Goal: Complete application form: Complete application form

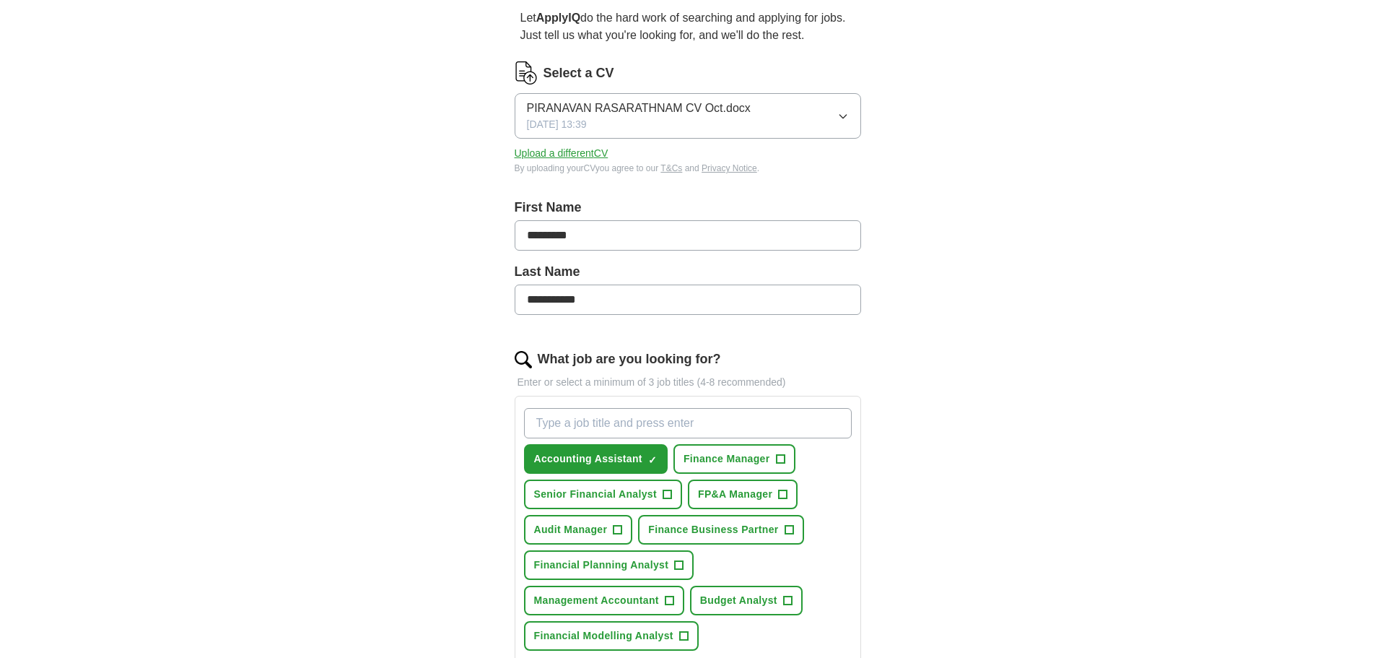
scroll to position [144, 0]
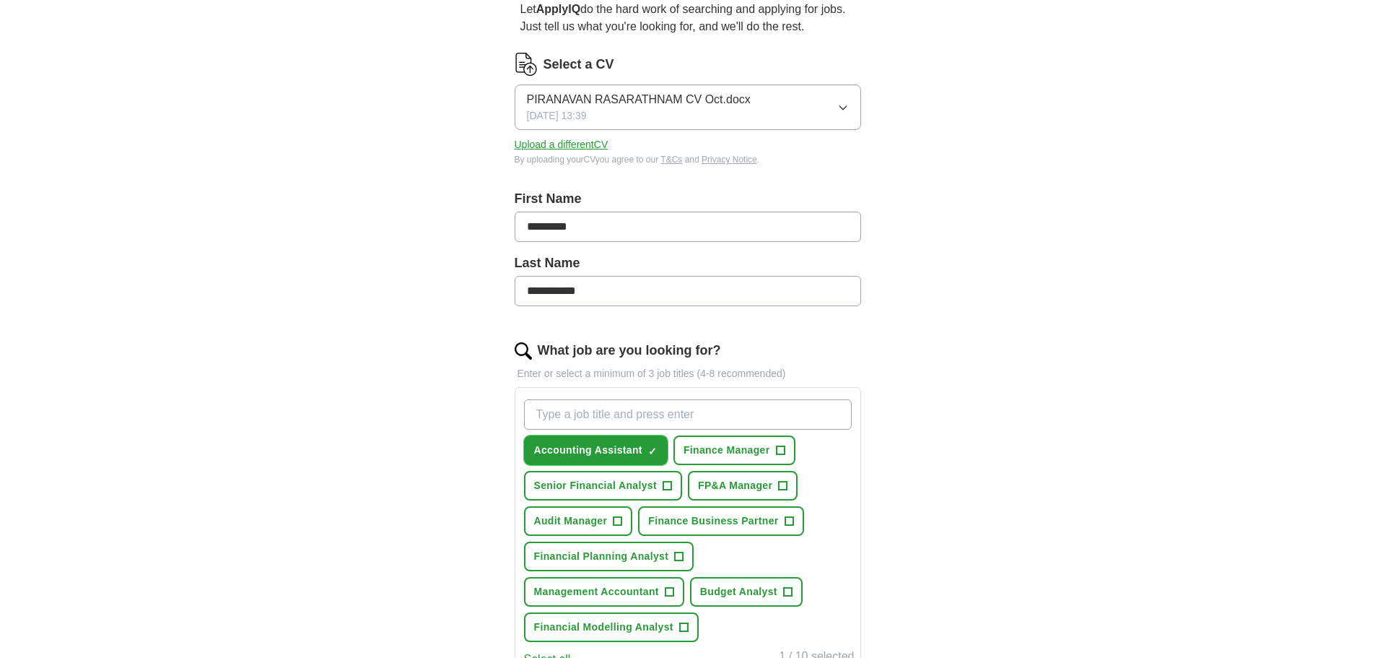
click at [659, 456] on button "Accounting Assistant ✓ ×" at bounding box center [596, 450] width 144 height 30
click at [656, 486] on span "Senior Financial Analyst" at bounding box center [595, 485] width 123 height 15
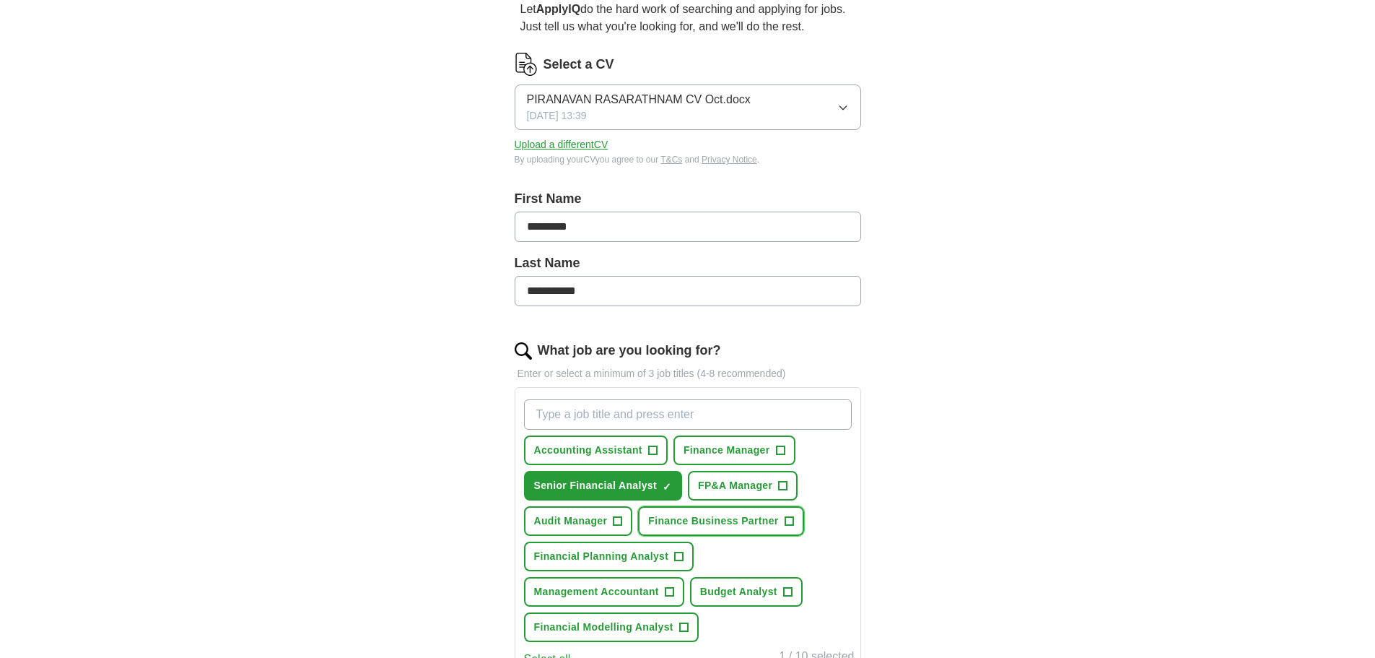
click at [728, 522] on span "Finance Business Partner" at bounding box center [713, 520] width 130 height 15
click at [669, 558] on button "Financial Planning Analyst +" at bounding box center [609, 556] width 170 height 30
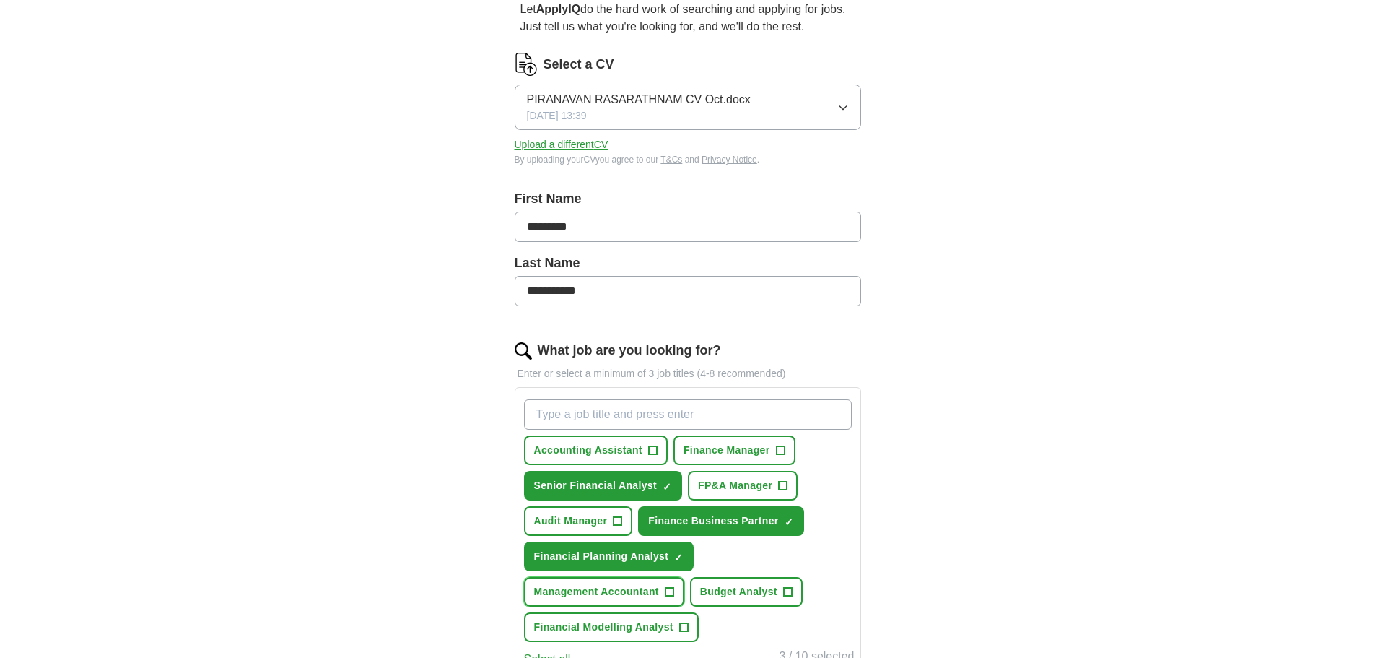
click at [652, 600] on button "Management Accountant +" at bounding box center [604, 592] width 160 height 30
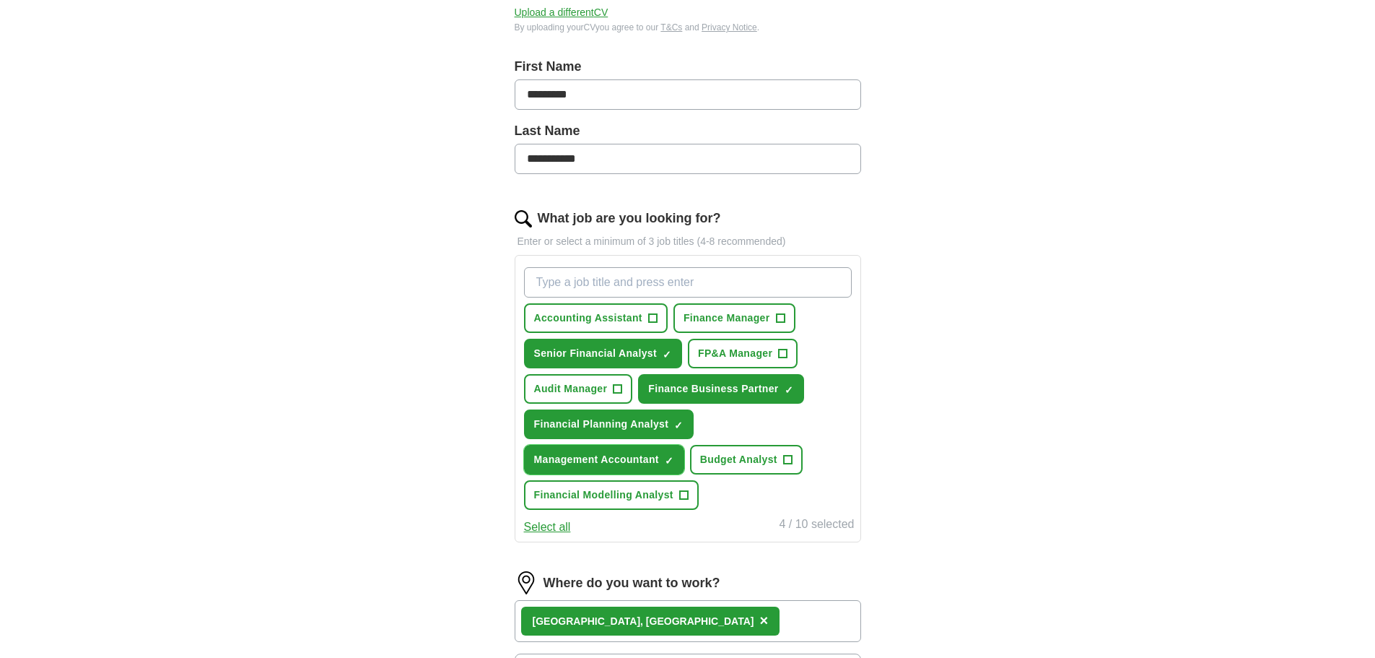
scroll to position [289, 0]
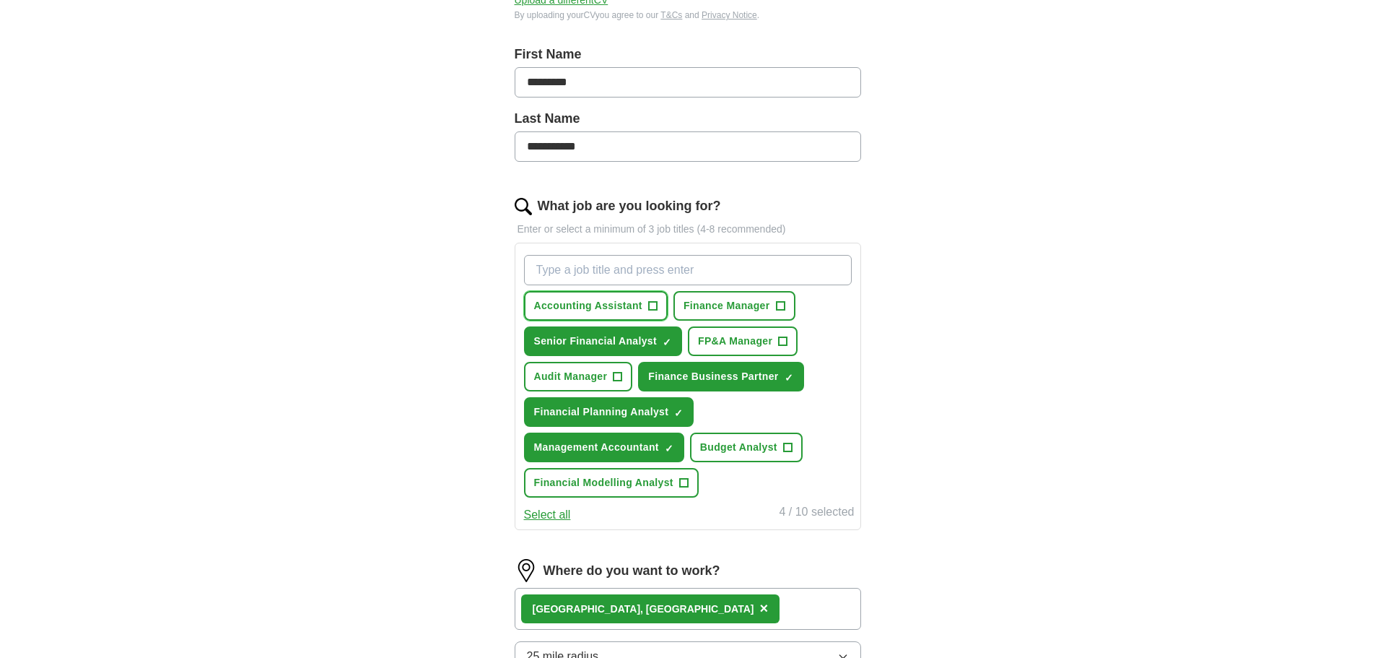
click at [631, 307] on span "Accounting Assistant" at bounding box center [588, 305] width 108 height 15
click at [563, 516] on button "Select all" at bounding box center [547, 514] width 47 height 17
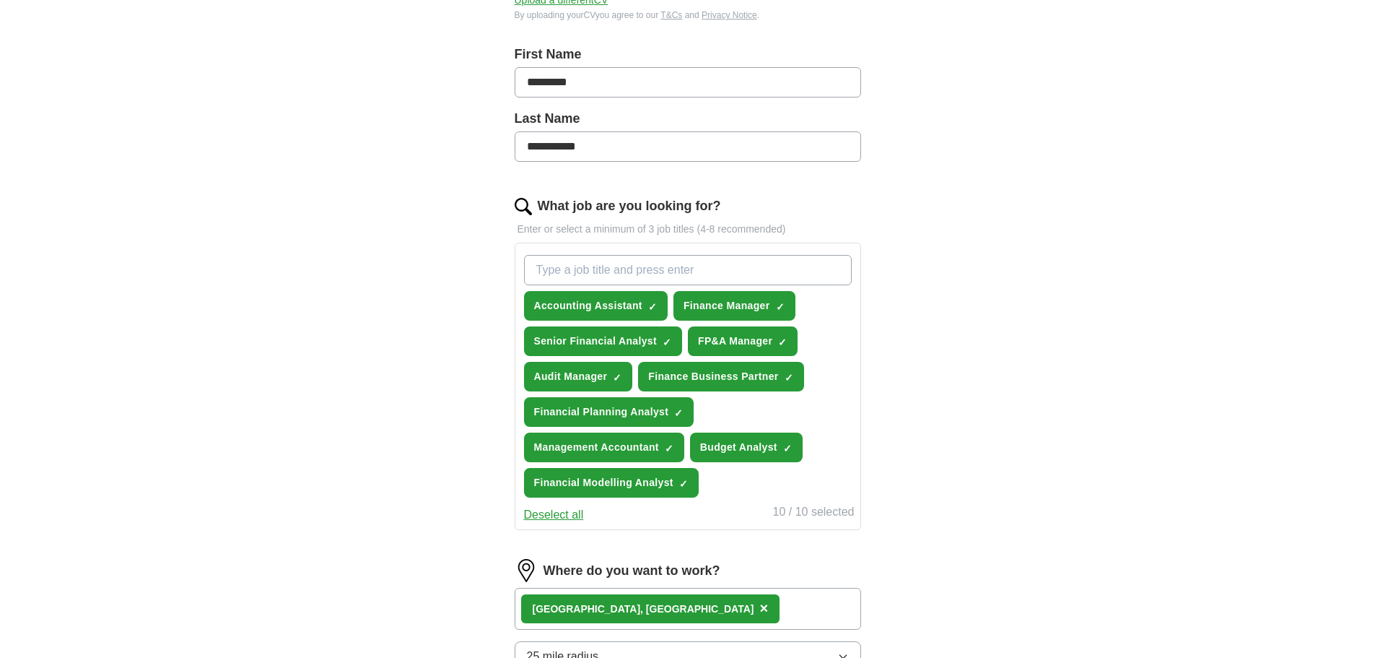
click at [565, 518] on button "Deselect all" at bounding box center [554, 514] width 60 height 17
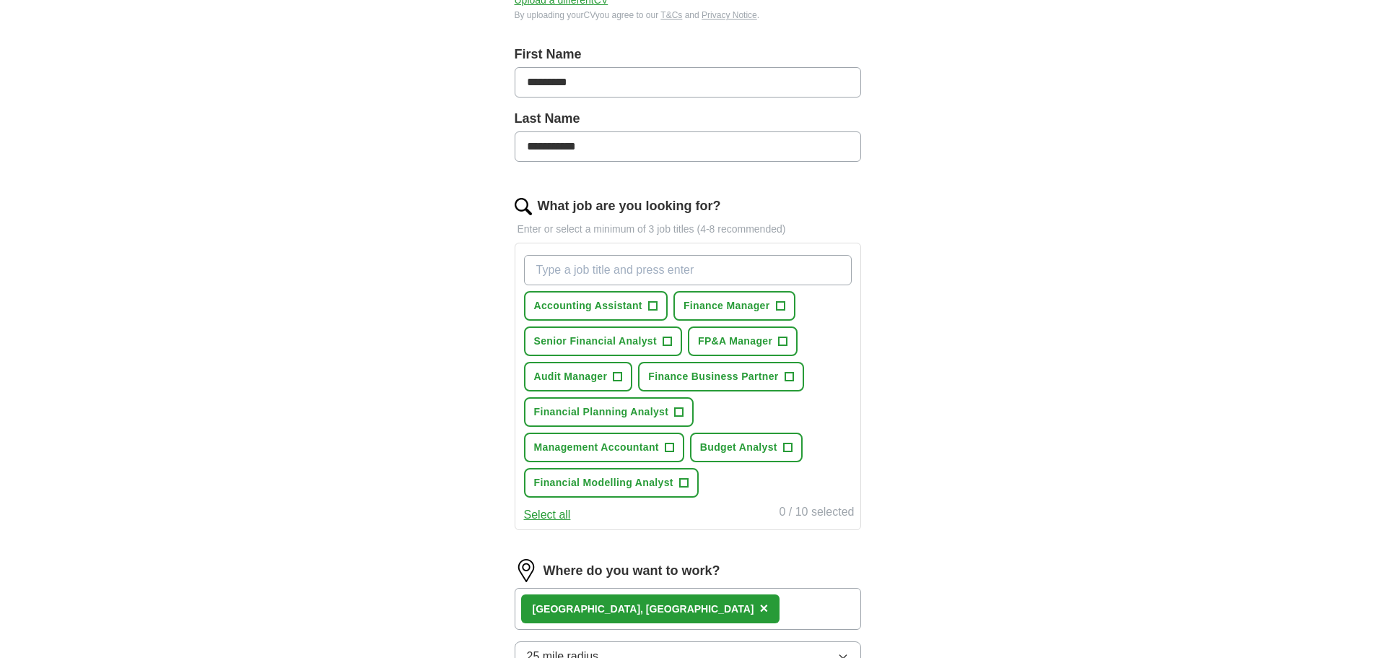
click at [557, 513] on button "Select all" at bounding box center [547, 514] width 47 height 17
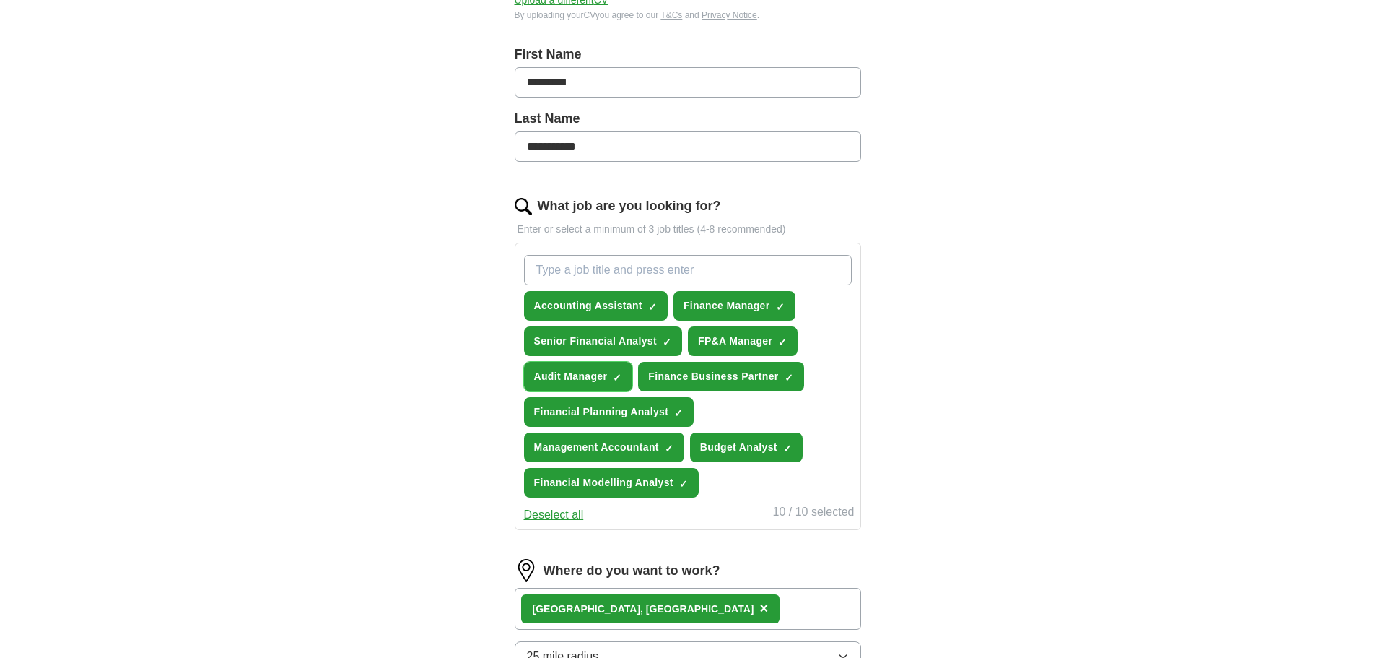
click at [591, 383] on span "Audit Manager" at bounding box center [571, 376] width 74 height 15
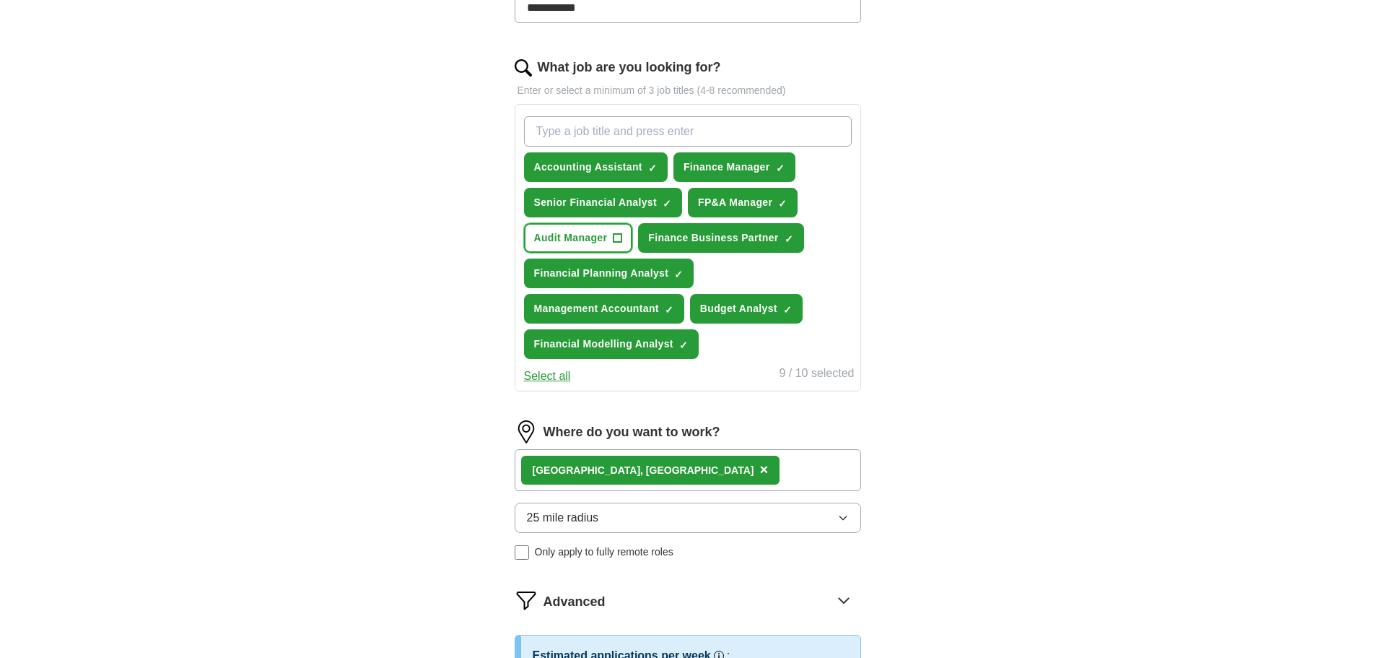
scroll to position [433, 0]
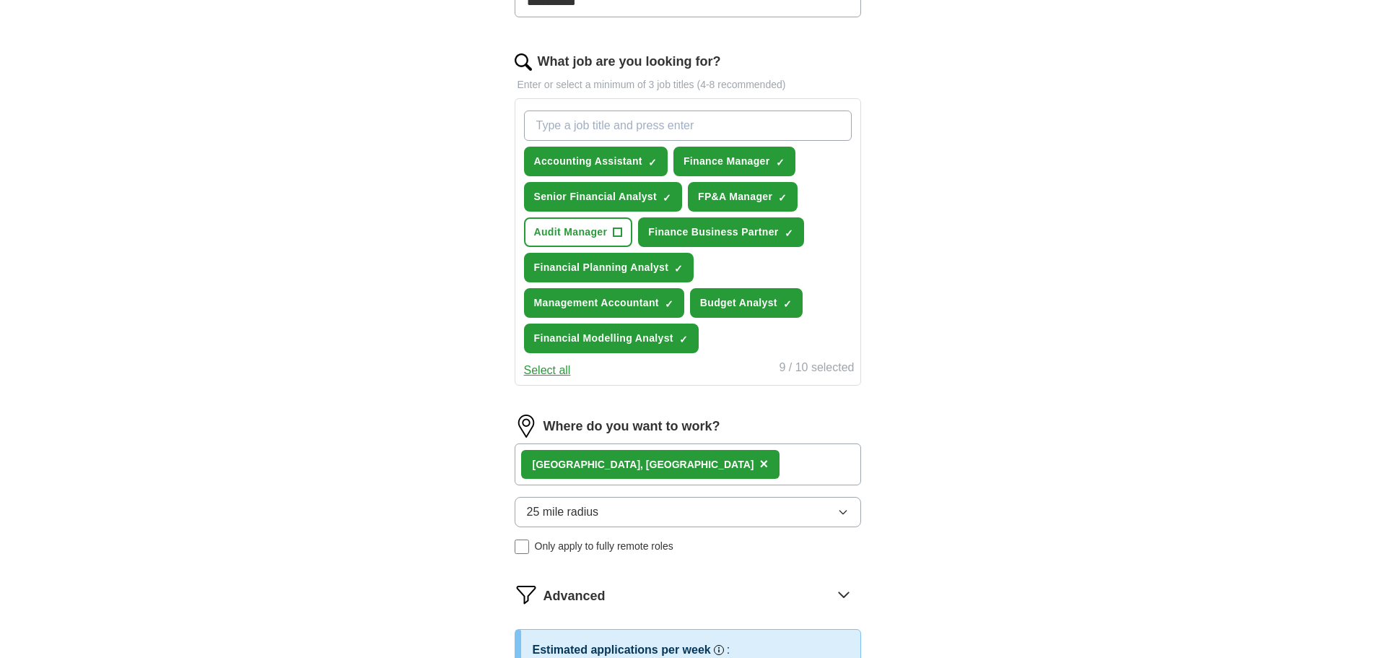
click at [658, 518] on button "25 mile radius" at bounding box center [688, 512] width 347 height 30
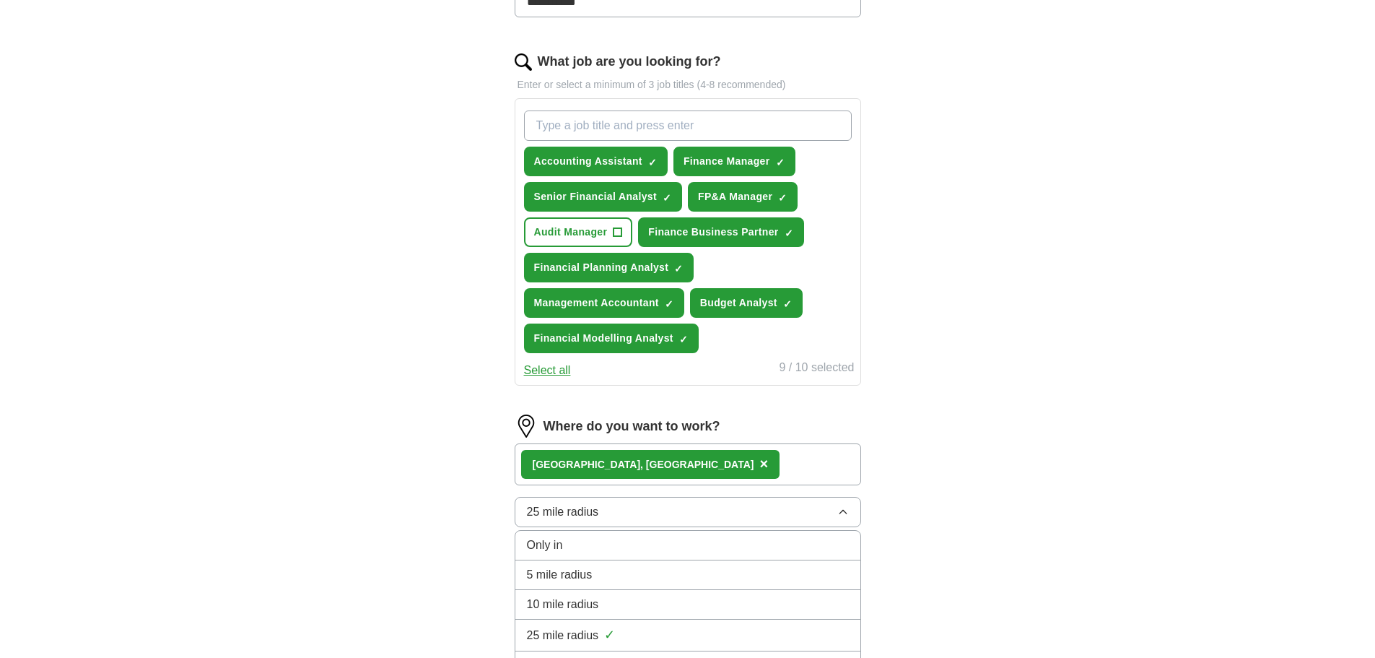
click at [658, 518] on button "25 mile radius" at bounding box center [688, 512] width 347 height 30
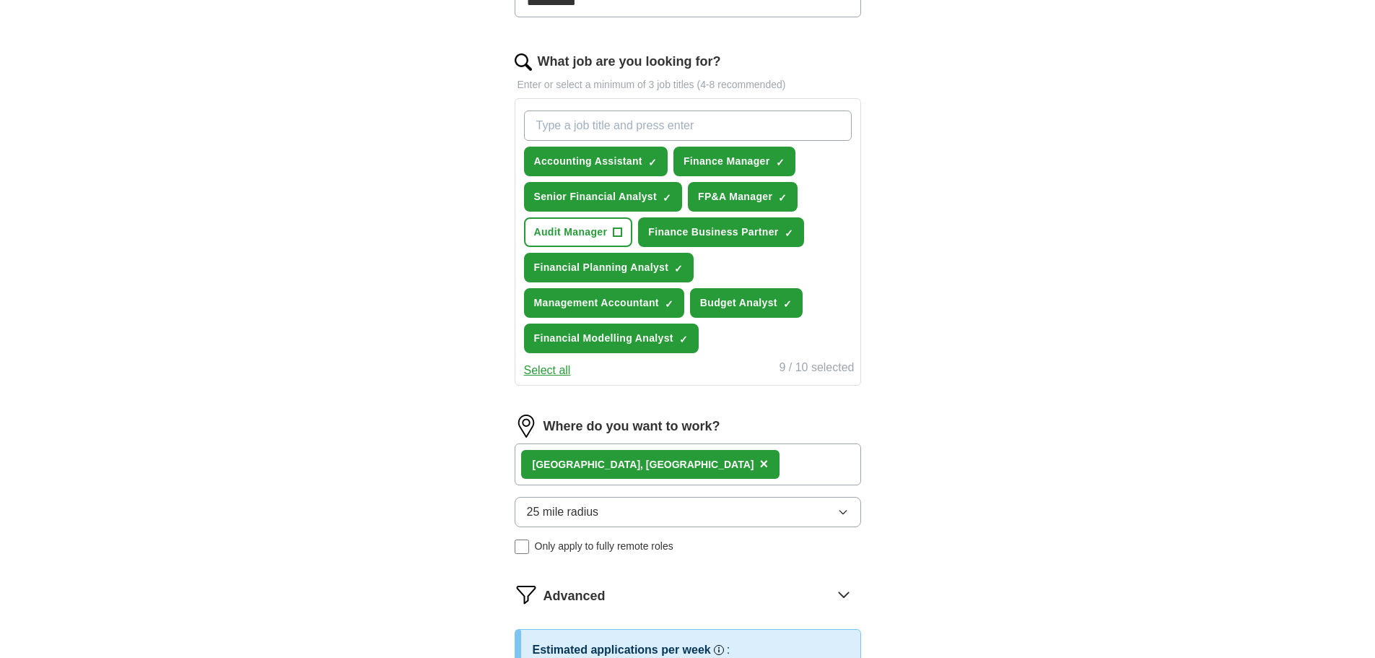
click at [644, 471] on div "London, UK ×" at bounding box center [688, 464] width 347 height 42
click at [638, 463] on div "London, UK ×" at bounding box center [688, 464] width 347 height 42
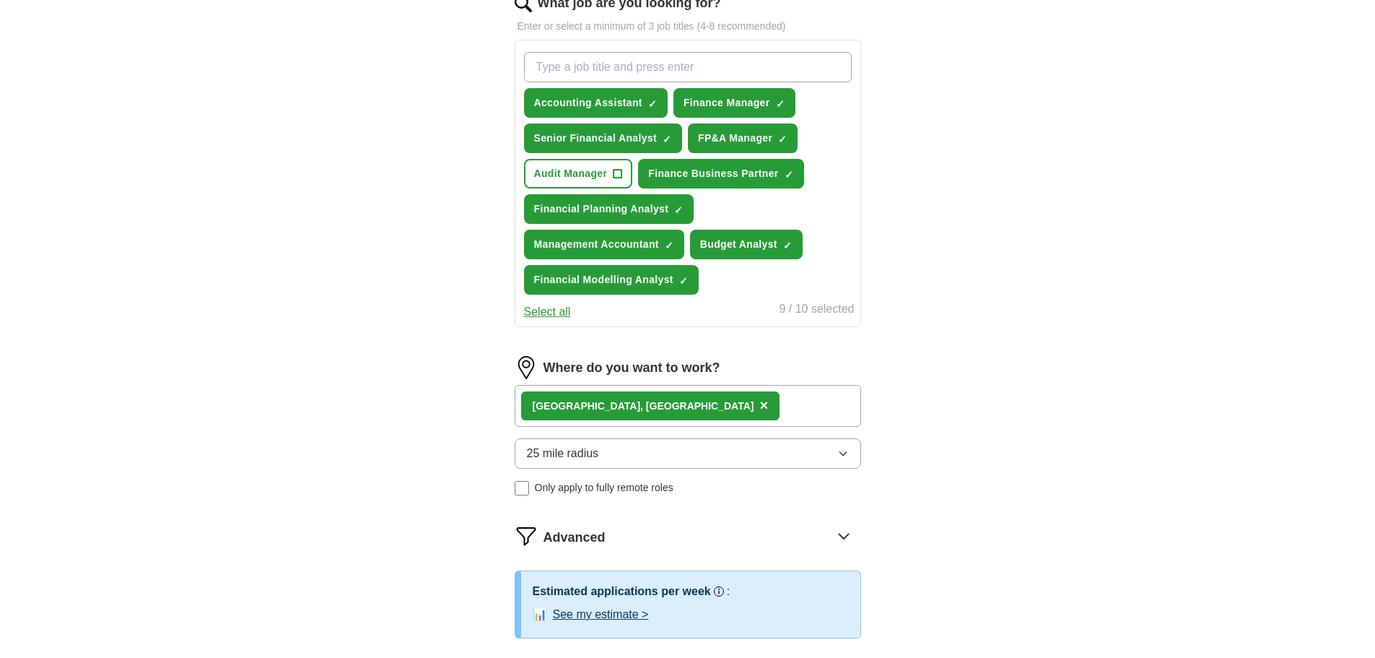
scroll to position [578, 0]
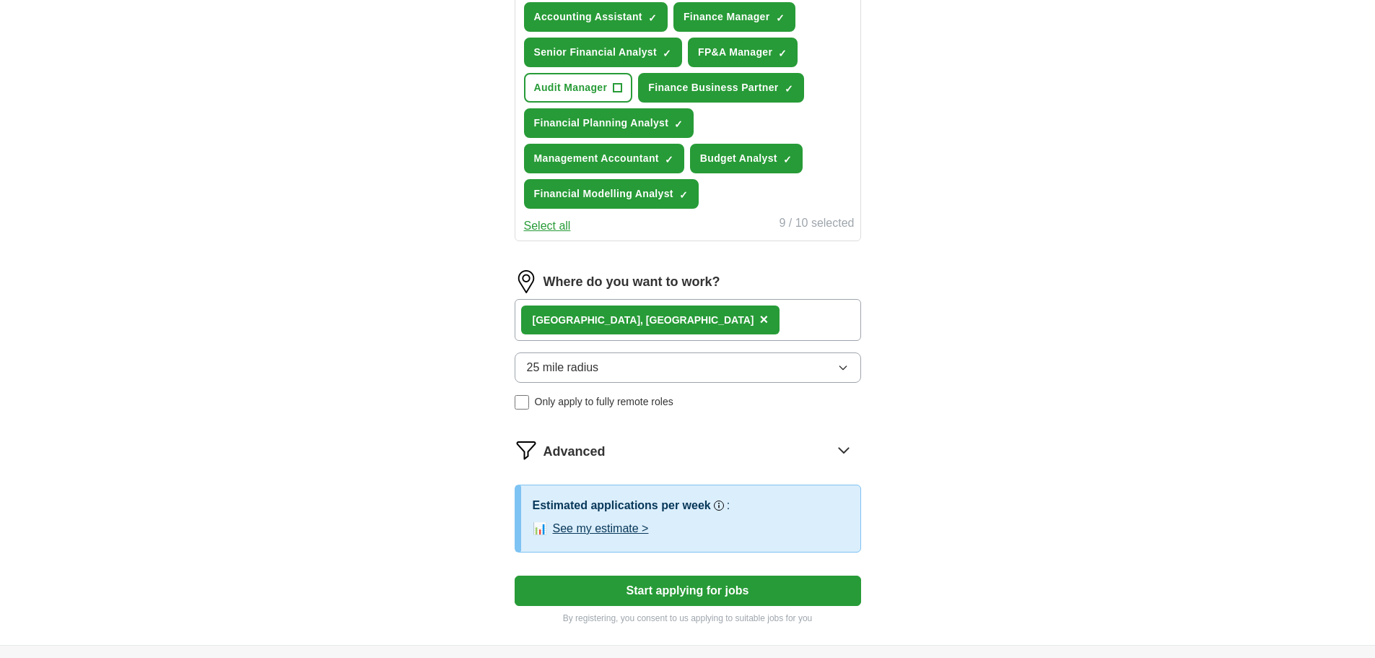
click at [632, 318] on div "London, UK ×" at bounding box center [688, 320] width 347 height 42
click at [760, 321] on span "×" at bounding box center [764, 319] width 9 height 16
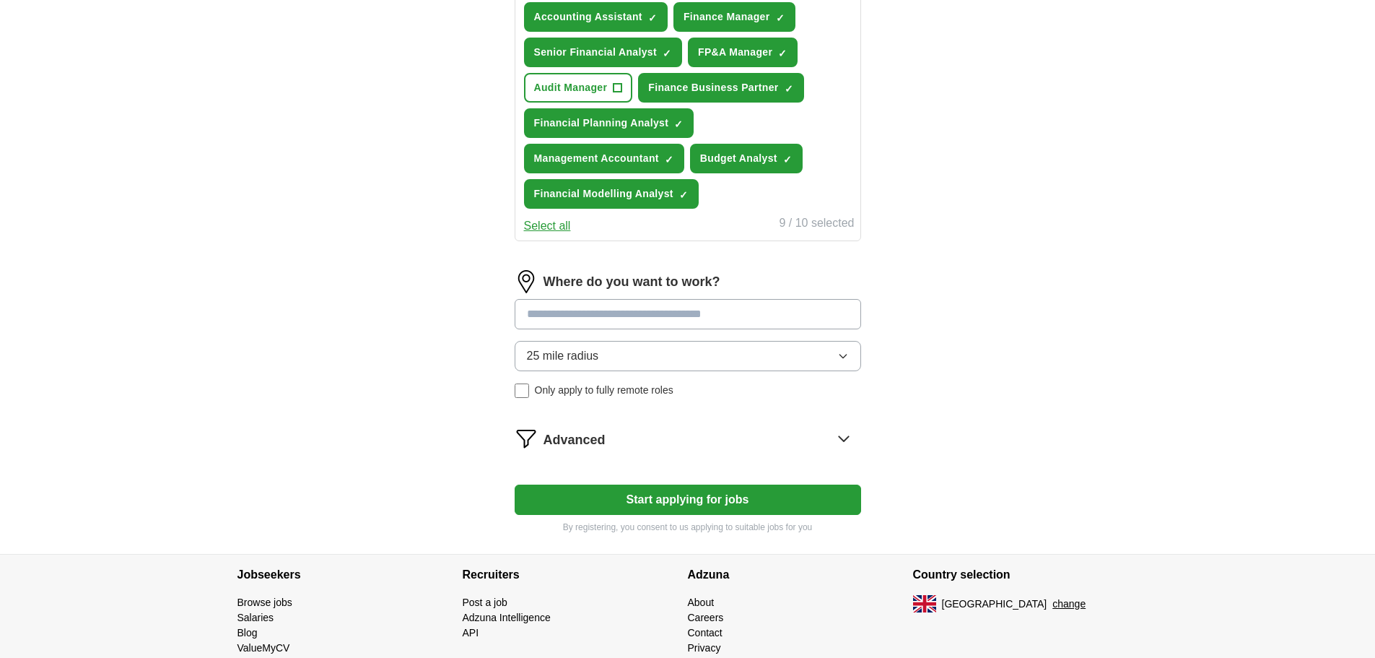
click at [580, 324] on input at bounding box center [688, 314] width 347 height 30
type input "**"
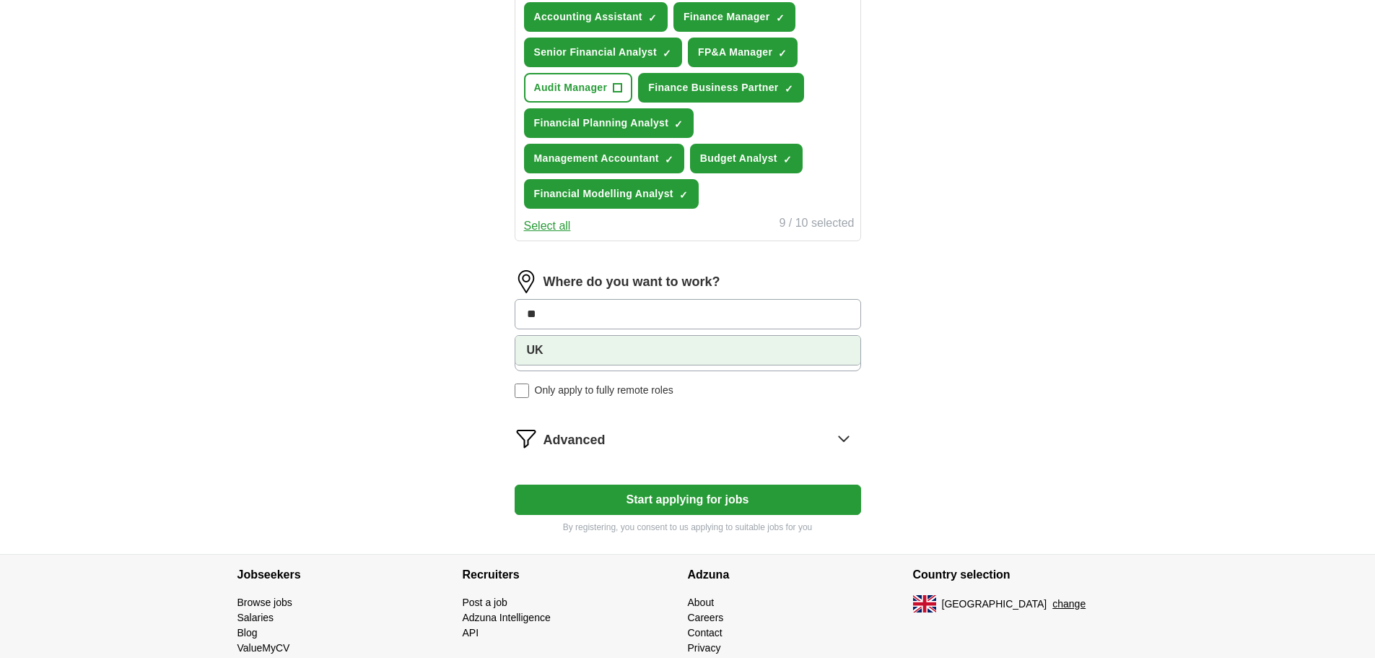
click at [565, 352] on li "UK" at bounding box center [687, 350] width 345 height 29
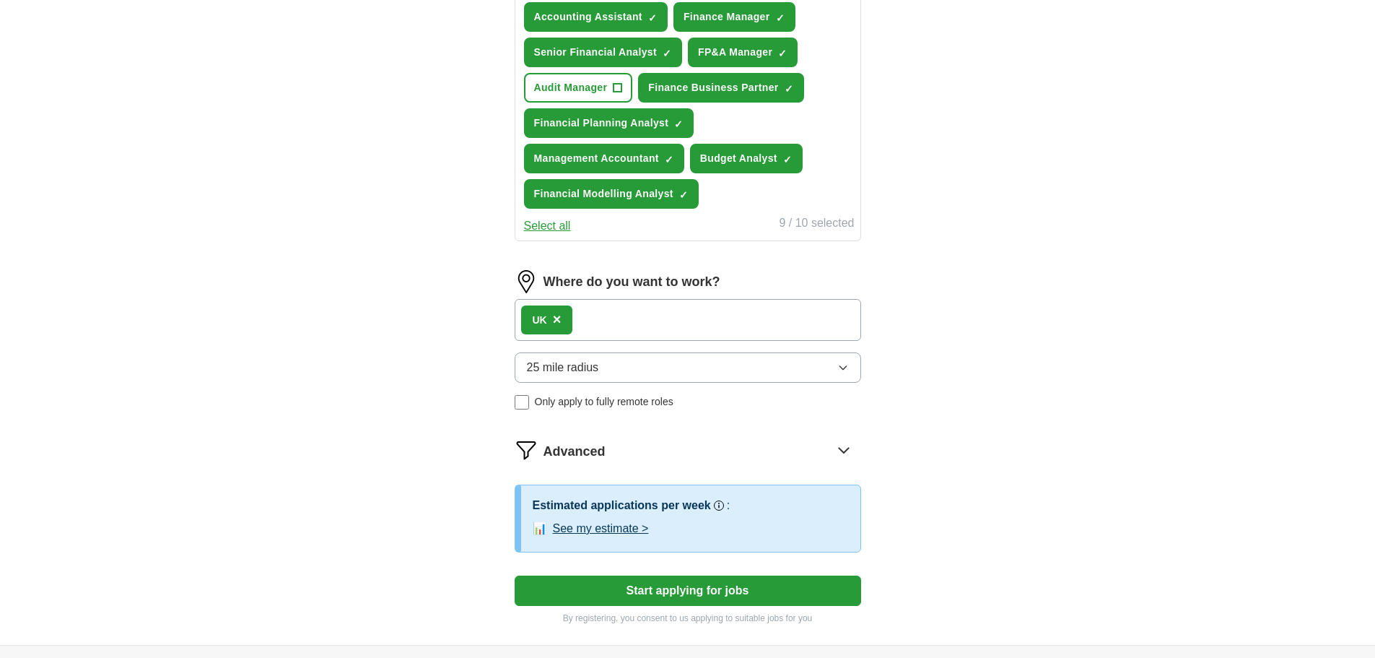
click at [841, 451] on icon at bounding box center [843, 450] width 9 height 5
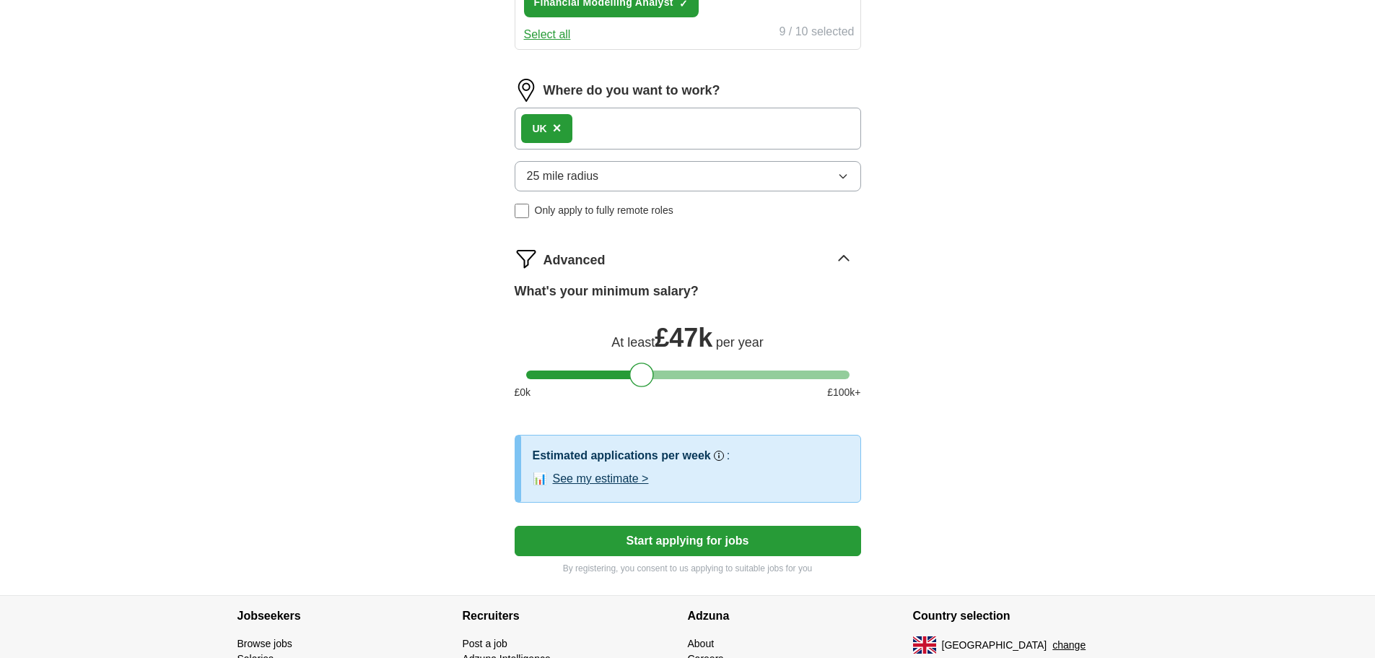
scroll to position [794, 0]
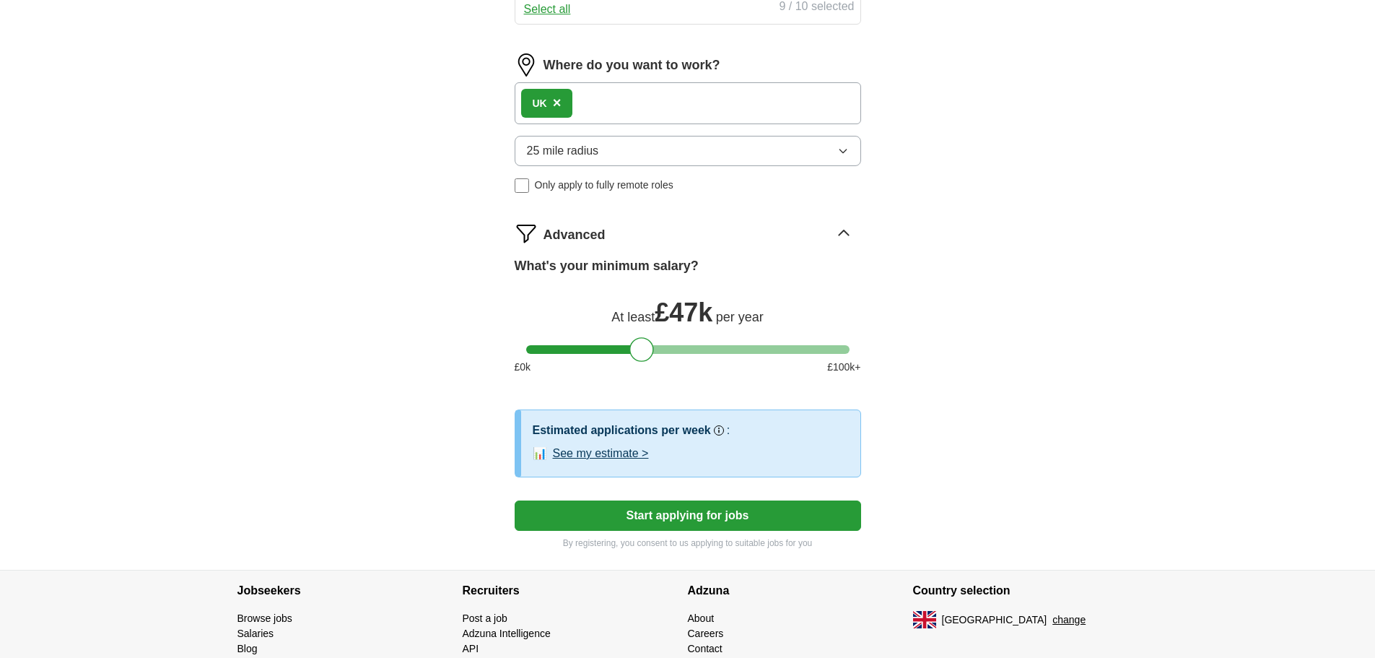
click at [621, 456] on button "See my estimate >" at bounding box center [601, 453] width 96 height 17
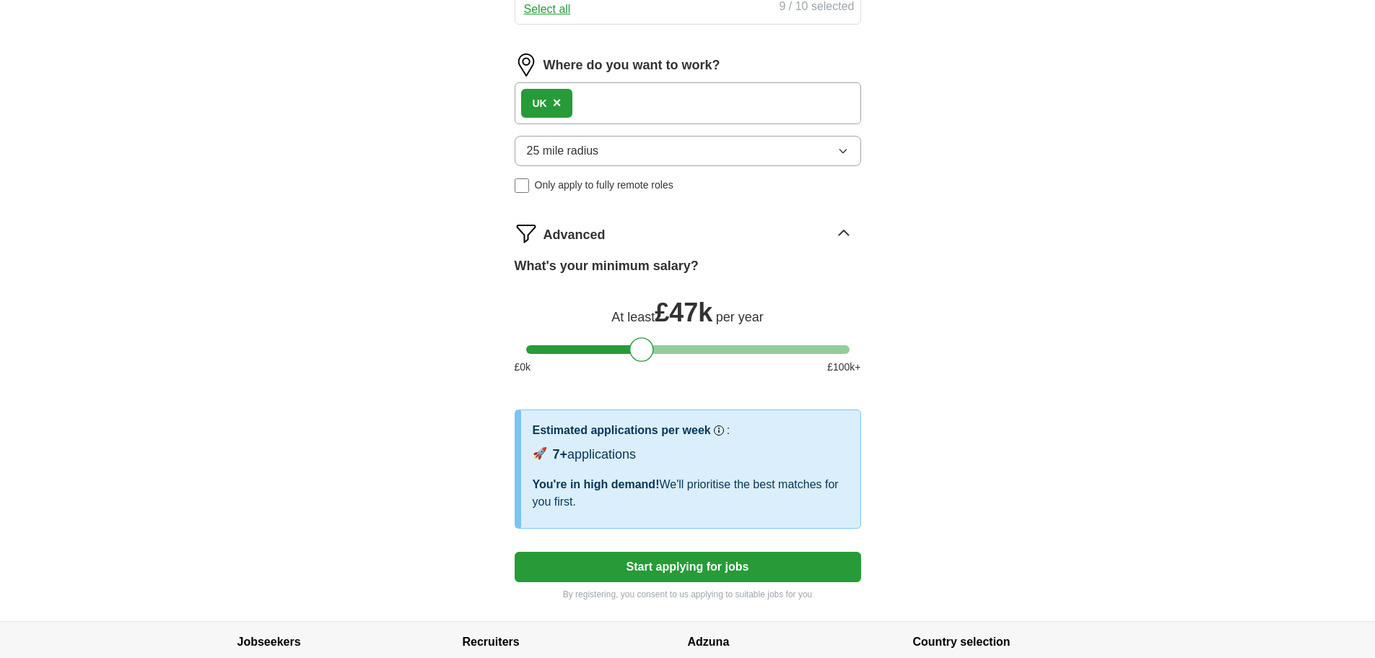
click at [734, 565] on button "Start applying for jobs" at bounding box center [688, 567] width 347 height 30
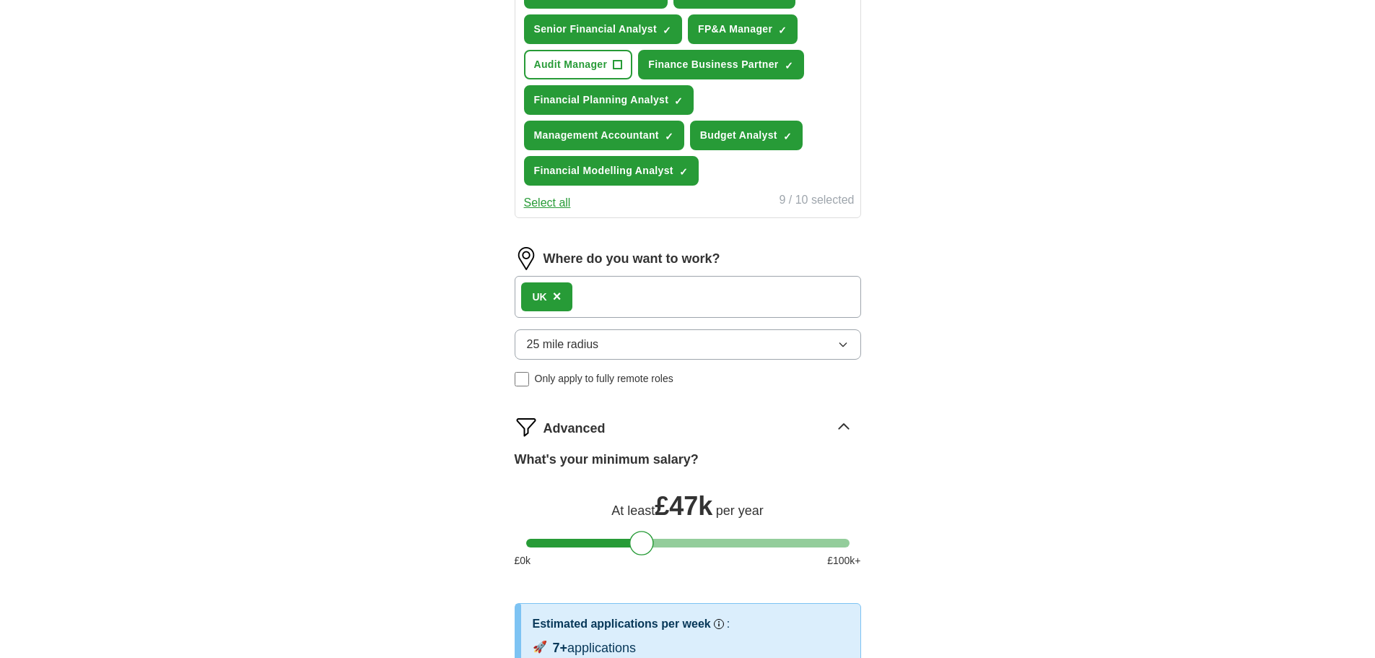
select select "**"
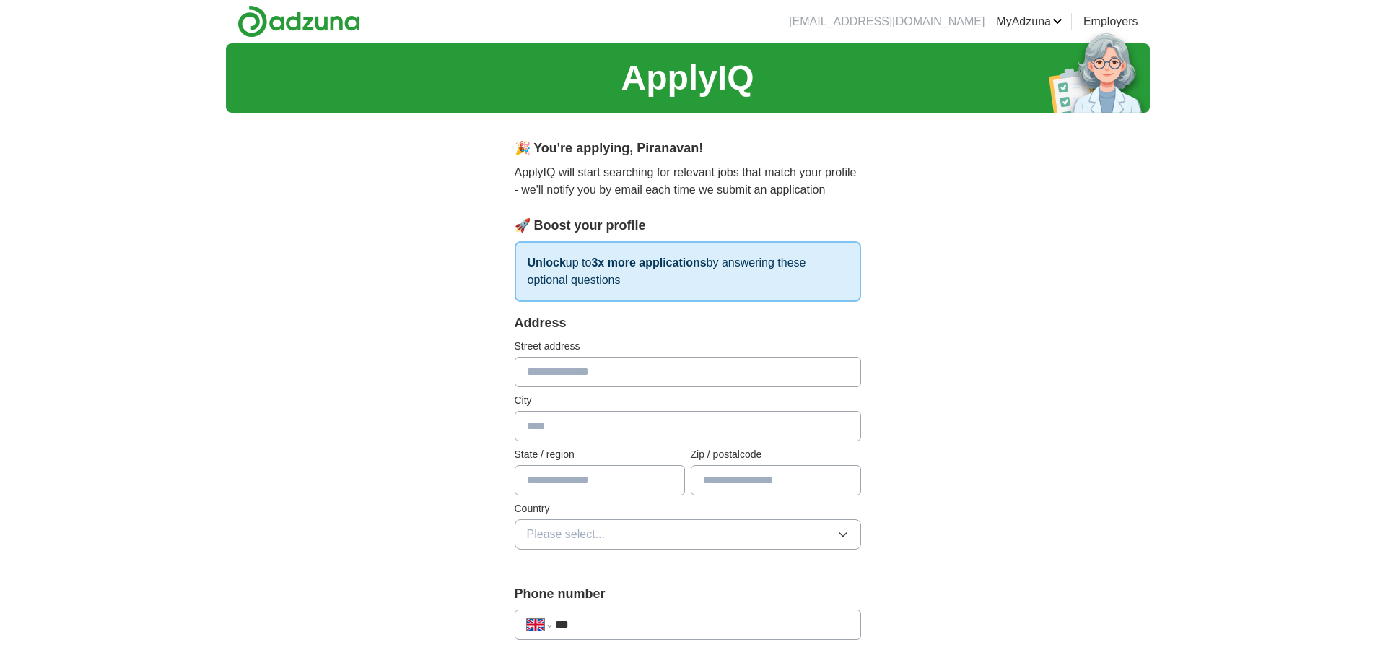
scroll to position [0, 0]
click at [619, 375] on input "text" at bounding box center [688, 372] width 347 height 30
type input "**********"
type input "*******"
type input "******"
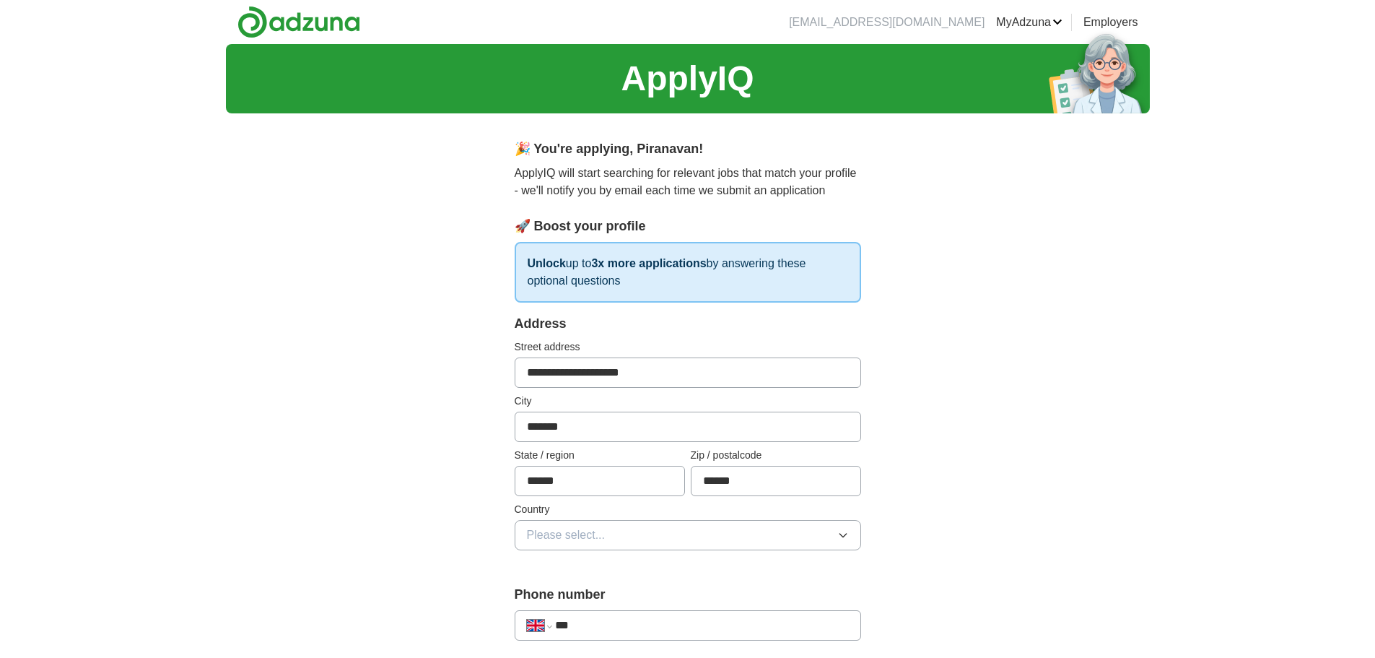
type input "******"
click at [588, 537] on span "Please select..." at bounding box center [566, 534] width 79 height 17
click at [596, 565] on span "[GEOGRAPHIC_DATA]" at bounding box center [587, 568] width 121 height 17
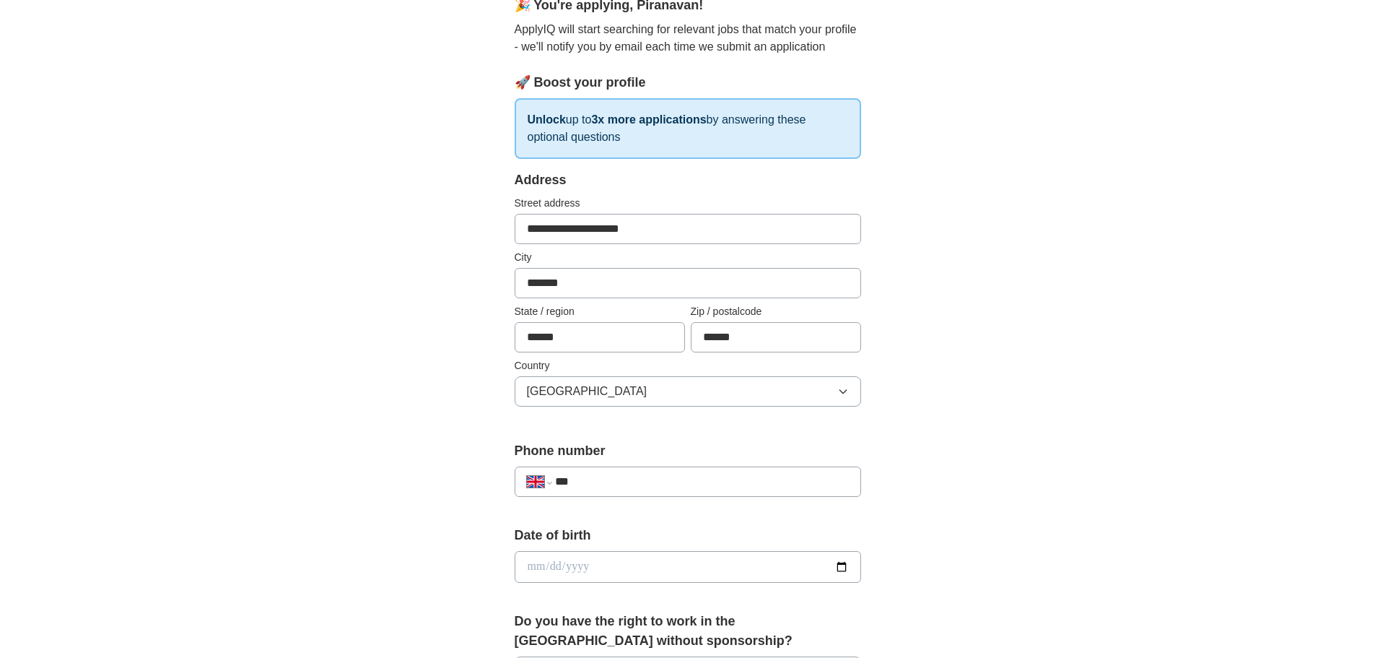
scroll to position [144, 0]
click at [630, 478] on input "***" at bounding box center [701, 480] width 293 height 17
type input "**********"
click at [682, 579] on input "date" at bounding box center [688, 566] width 347 height 32
type input "**********"
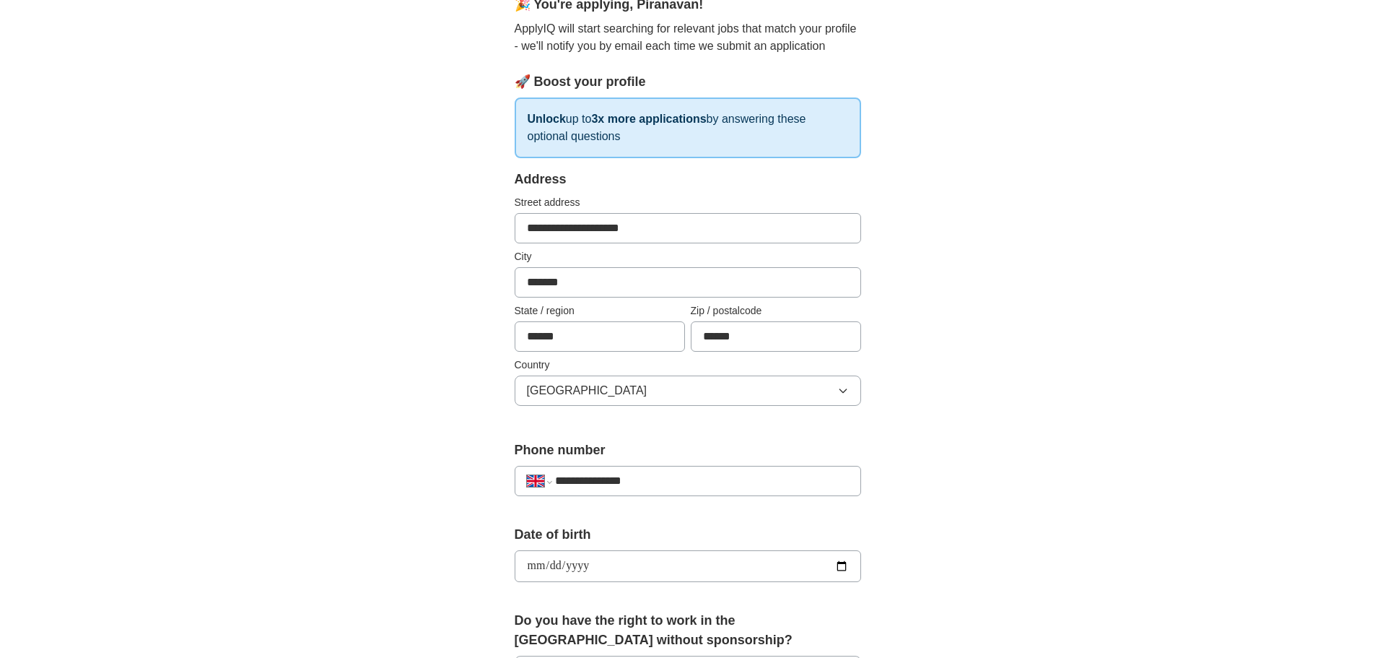
type input "**********"
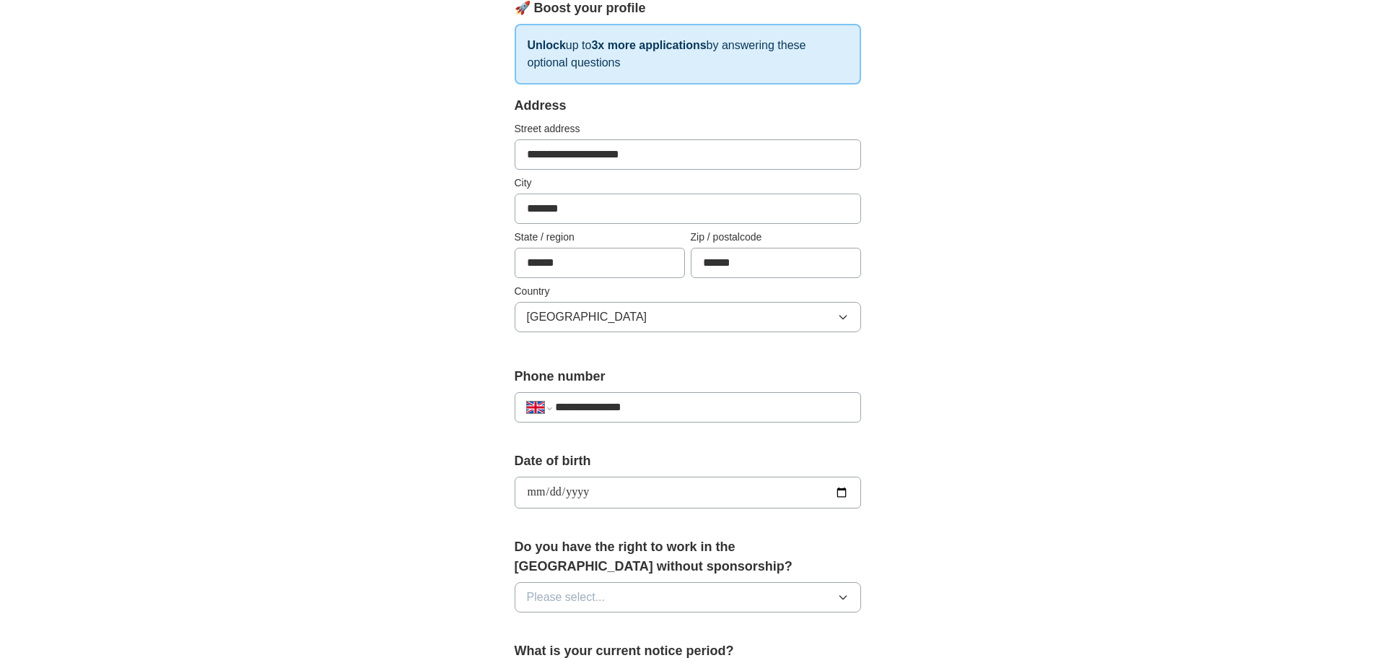
scroll to position [361, 0]
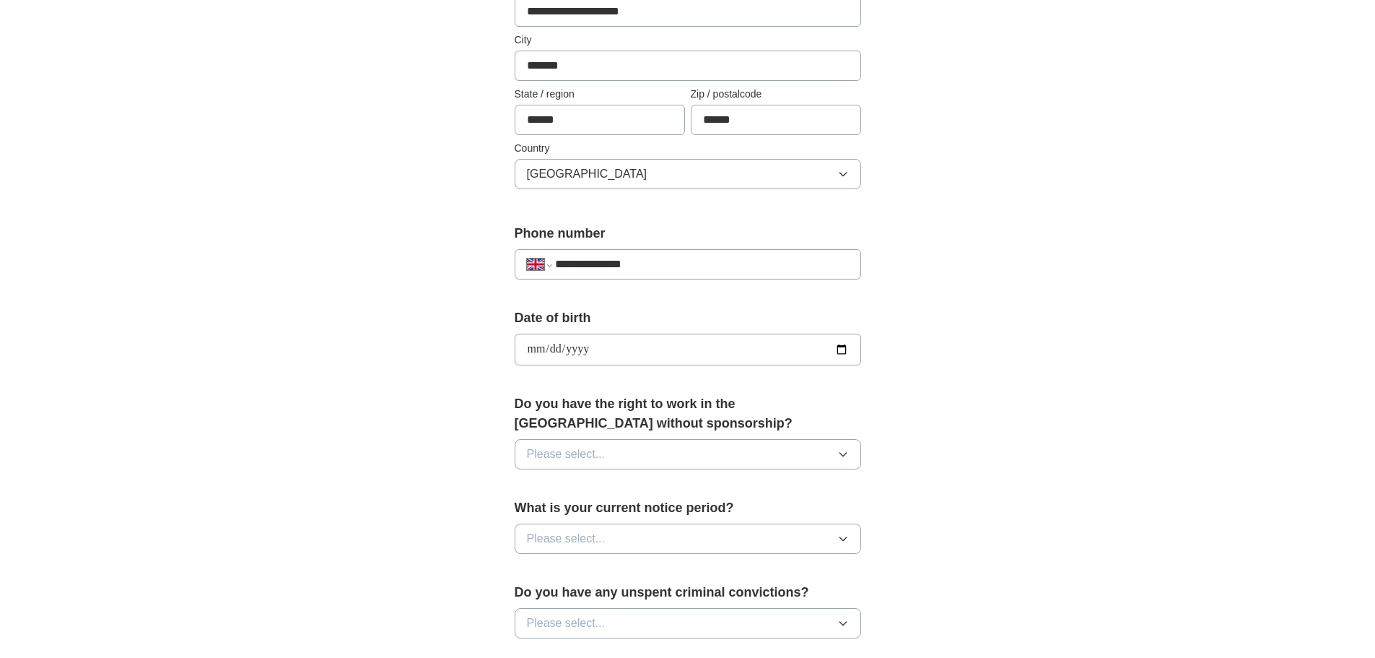
click at [843, 459] on icon "button" at bounding box center [843, 454] width 12 height 12
click at [767, 489] on div "Yes" at bounding box center [688, 487] width 322 height 17
click at [832, 541] on button "Please select..." at bounding box center [688, 538] width 347 height 30
click at [765, 593] on div "1 week" at bounding box center [688, 601] width 322 height 17
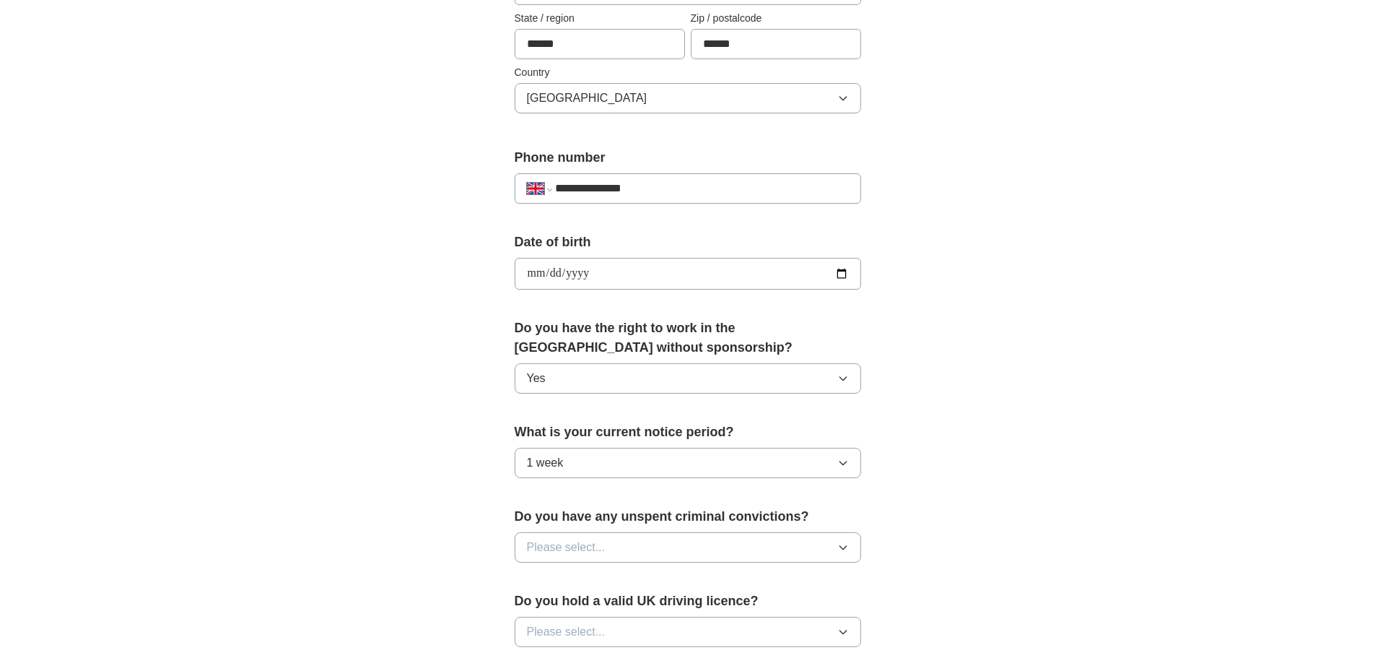
scroll to position [505, 0]
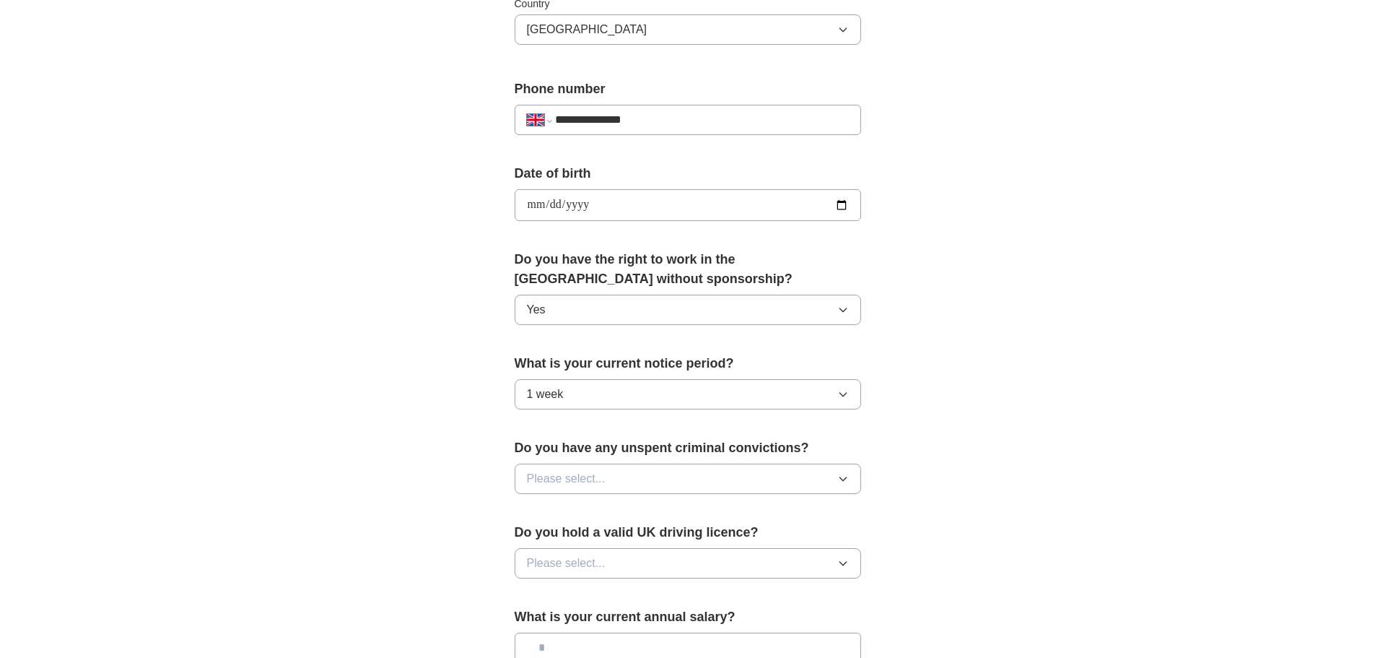
click at [842, 479] on icon "button" at bounding box center [843, 479] width 6 height 4
click at [718, 540] on div "No" at bounding box center [688, 541] width 322 height 17
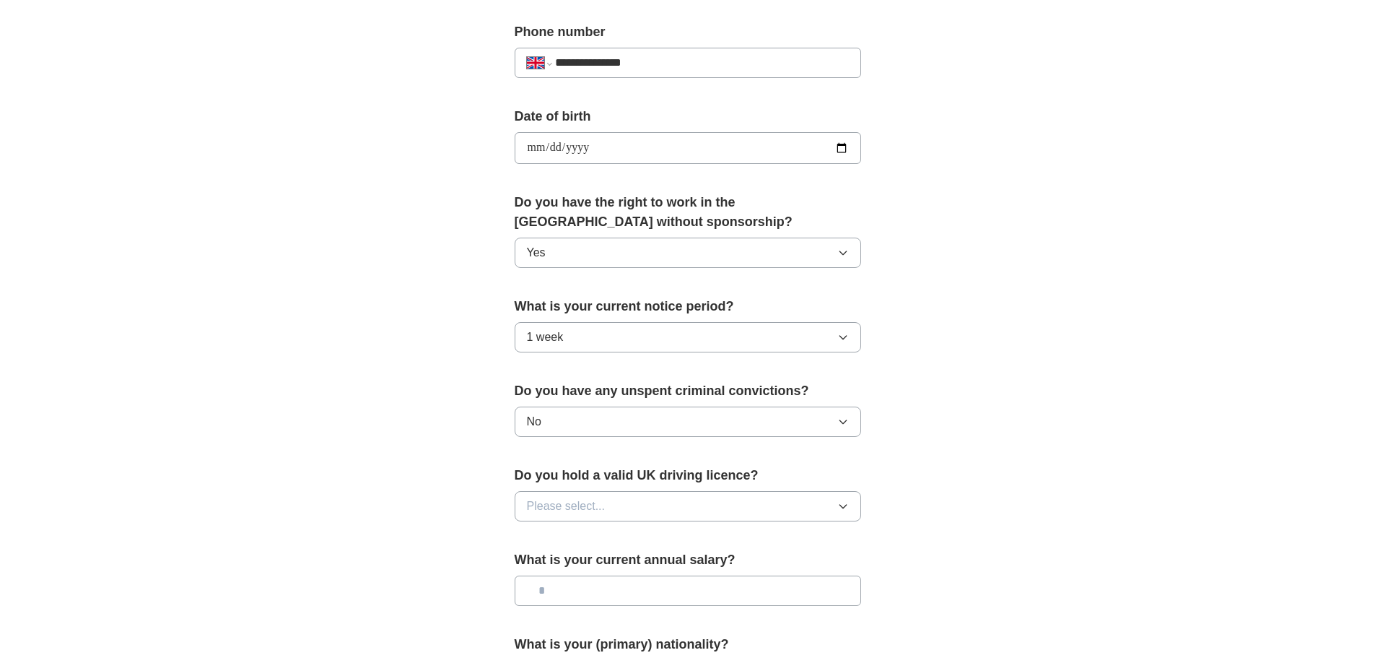
scroll to position [650, 0]
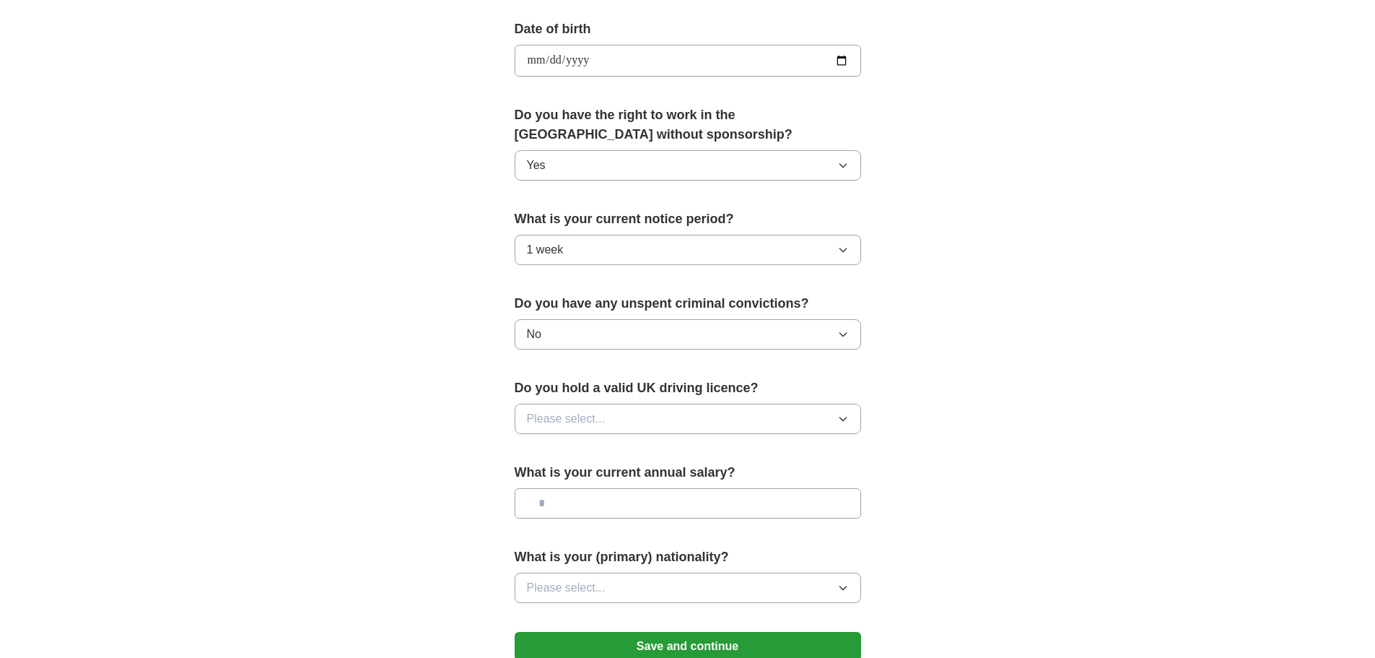
click at [747, 420] on button "Please select..." at bounding box center [688, 419] width 347 height 30
click at [658, 471] on li "No" at bounding box center [687, 482] width 345 height 30
click at [710, 509] on input "text" at bounding box center [688, 503] width 347 height 30
type input "*******"
click at [825, 591] on button "Please select..." at bounding box center [688, 588] width 347 height 30
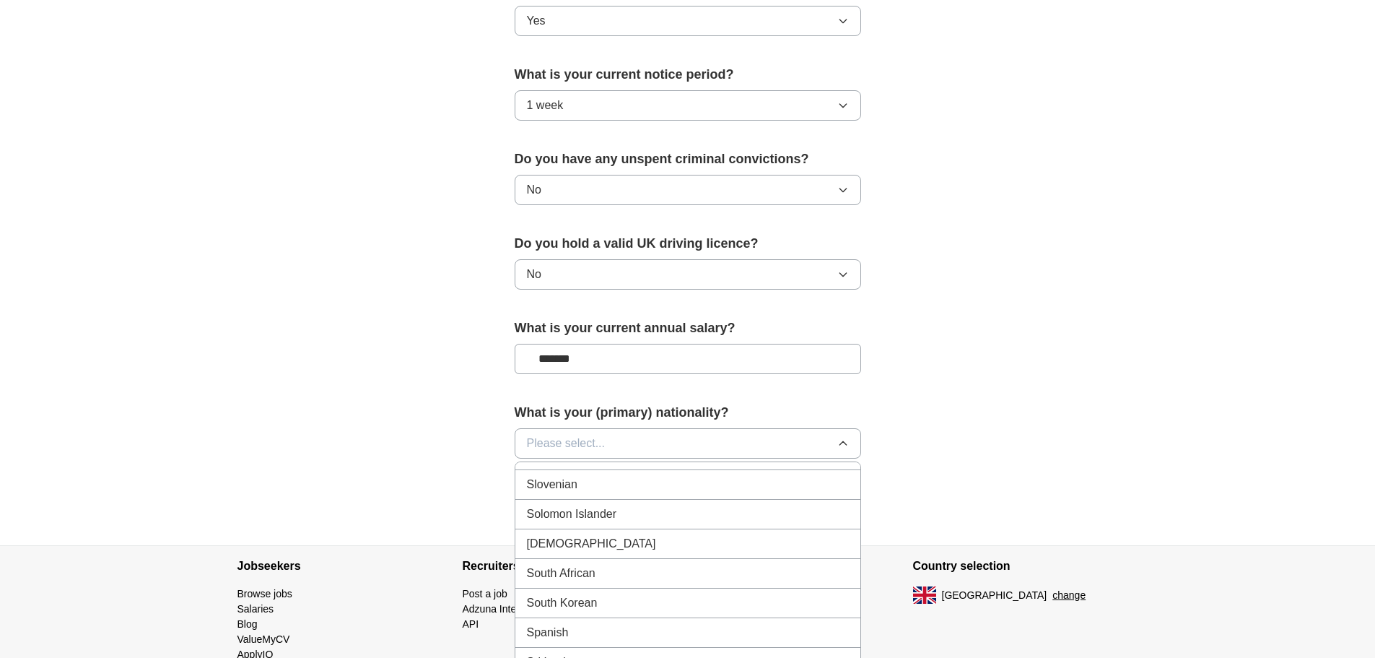
scroll to position [4765, 0]
drag, startPoint x: 567, startPoint y: 622, endPoint x: 568, endPoint y: 614, distance: 7.3
click at [568, 622] on span "Sri Lankan" at bounding box center [555, 625] width 56 height 17
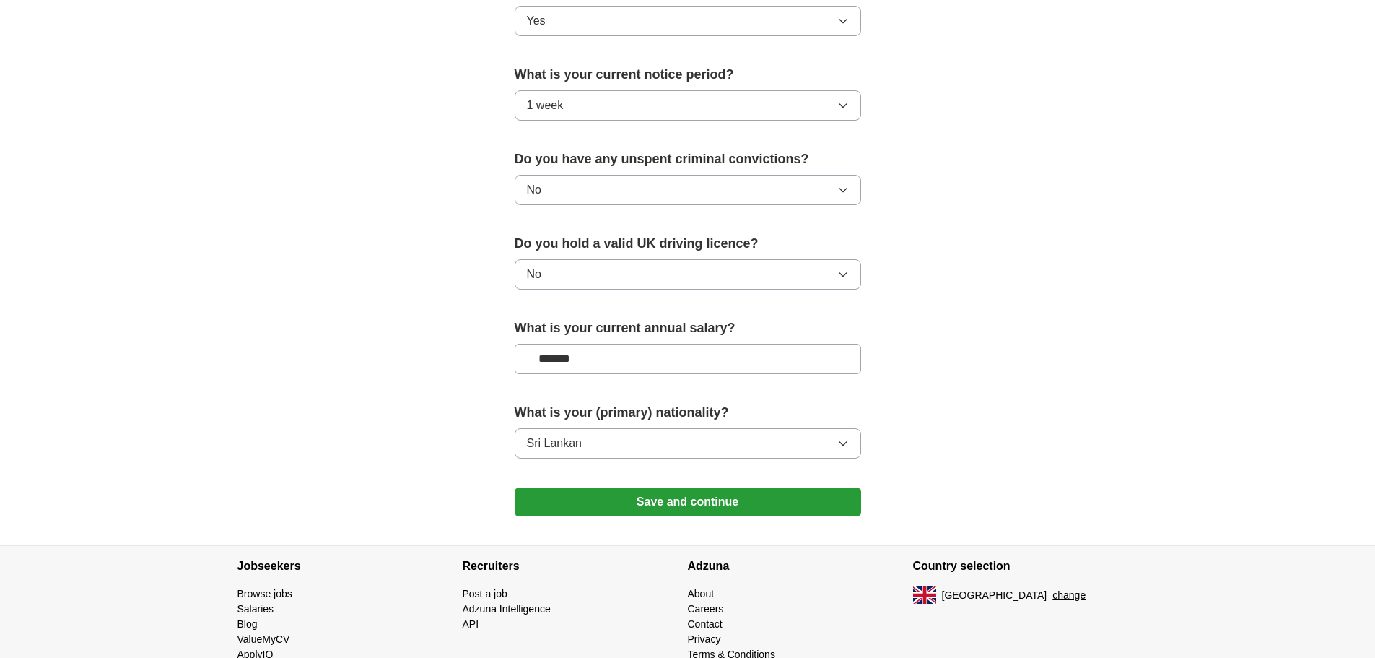
click at [685, 508] on button "Save and continue" at bounding box center [688, 501] width 347 height 29
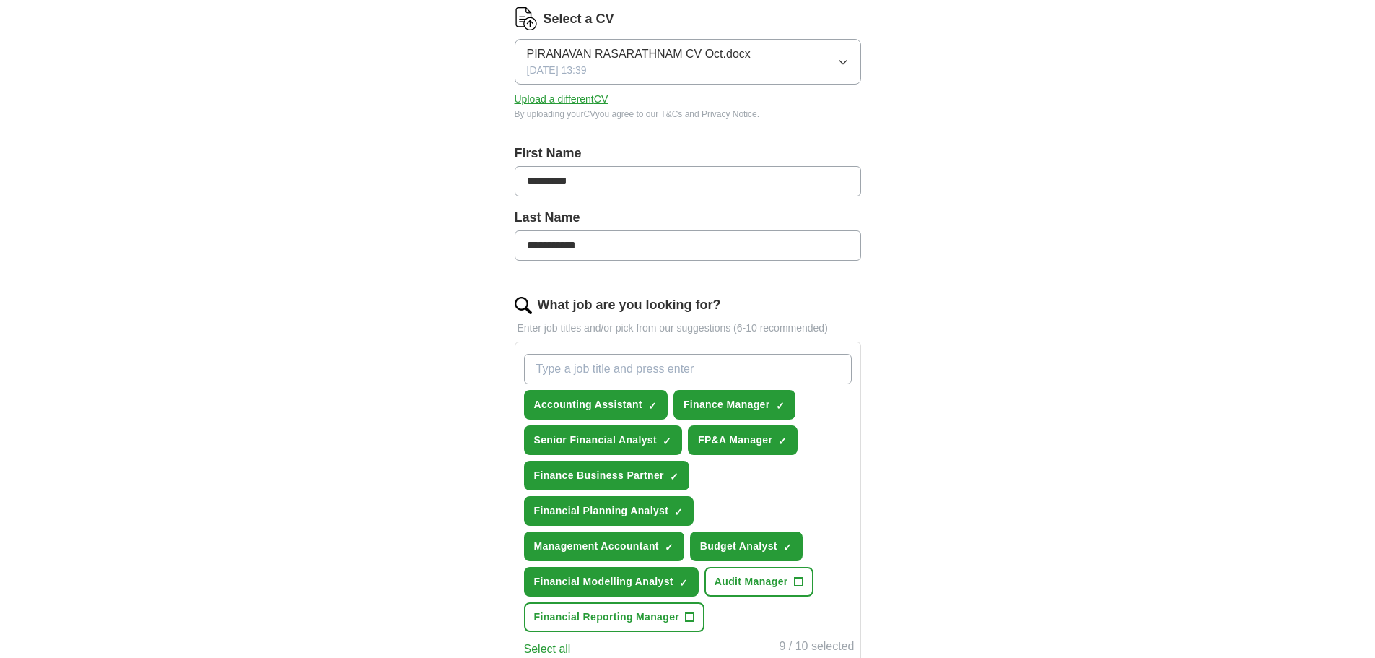
scroll to position [452, 0]
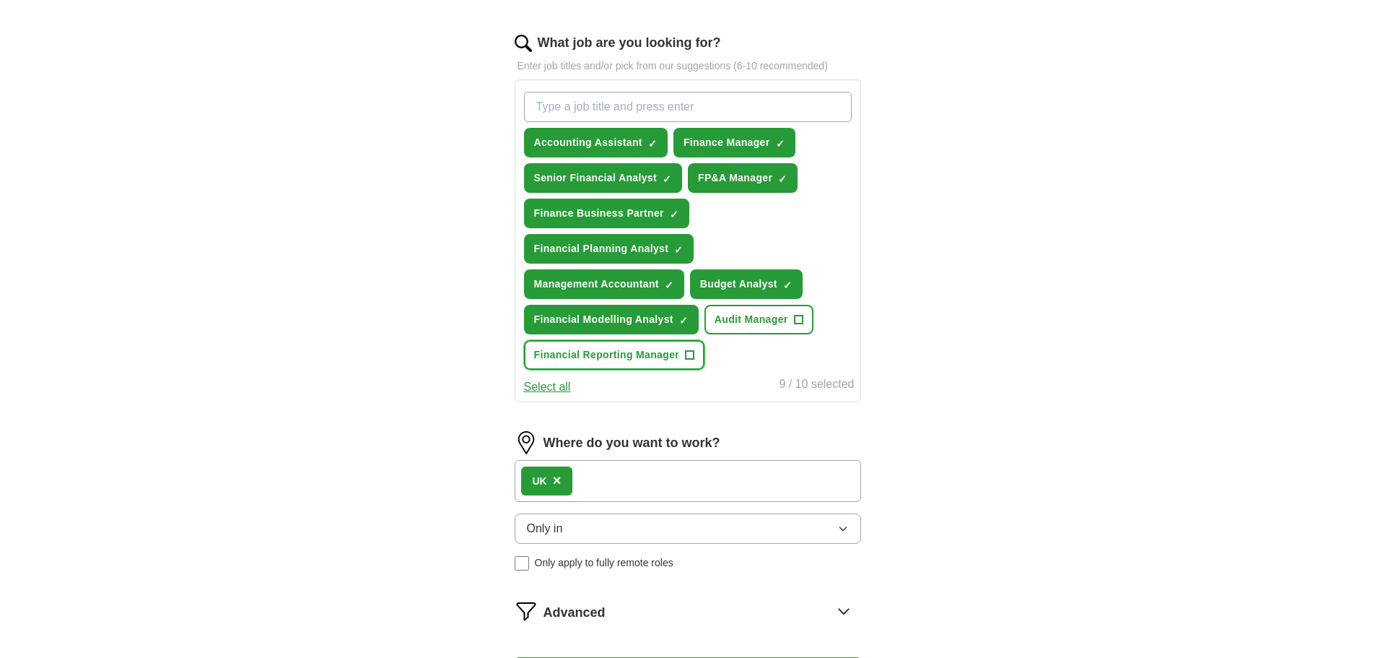
click at [683, 360] on button "Financial Reporting Manager +" at bounding box center [614, 355] width 181 height 30
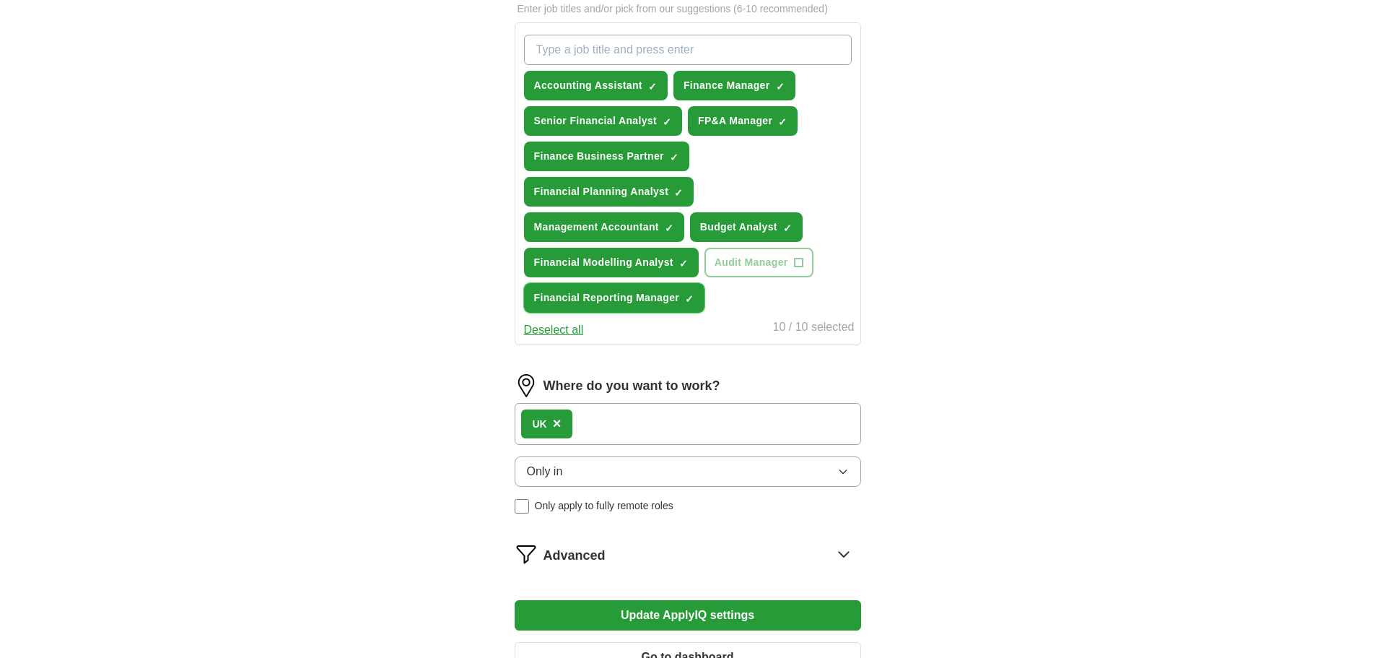
scroll to position [596, 0]
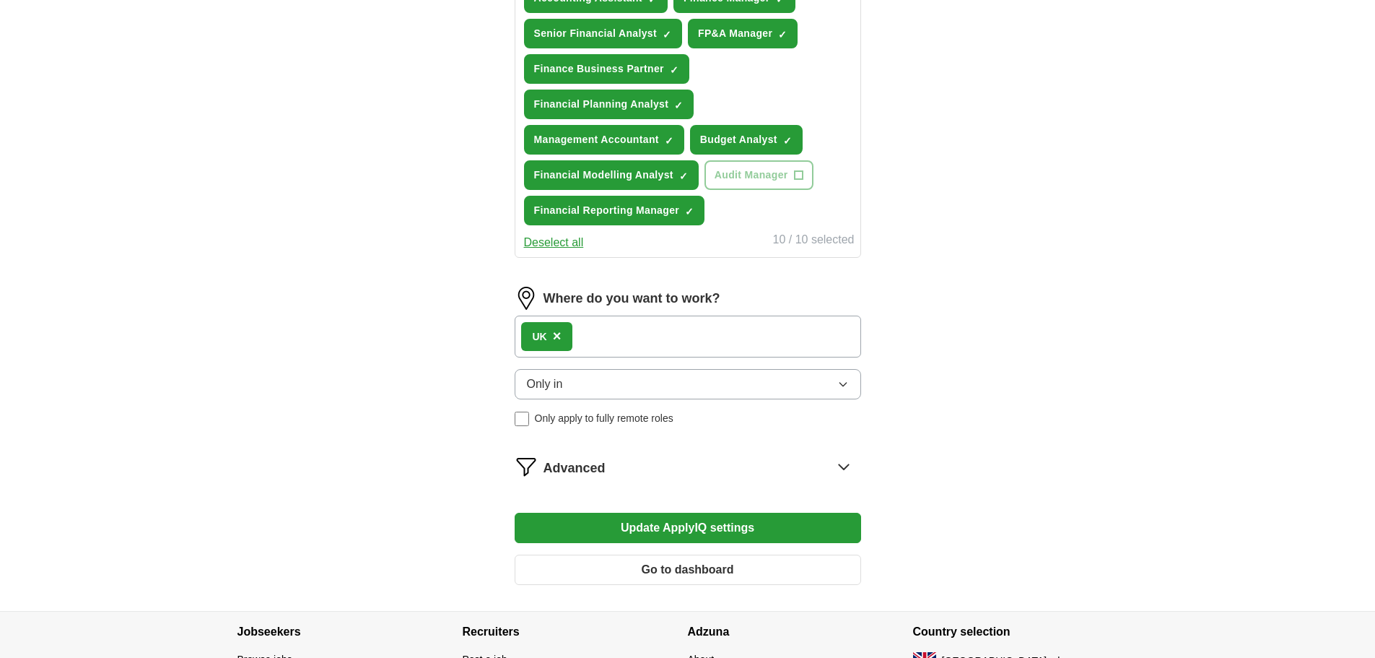
click at [826, 467] on div "Advanced" at bounding box center [703, 466] width 318 height 23
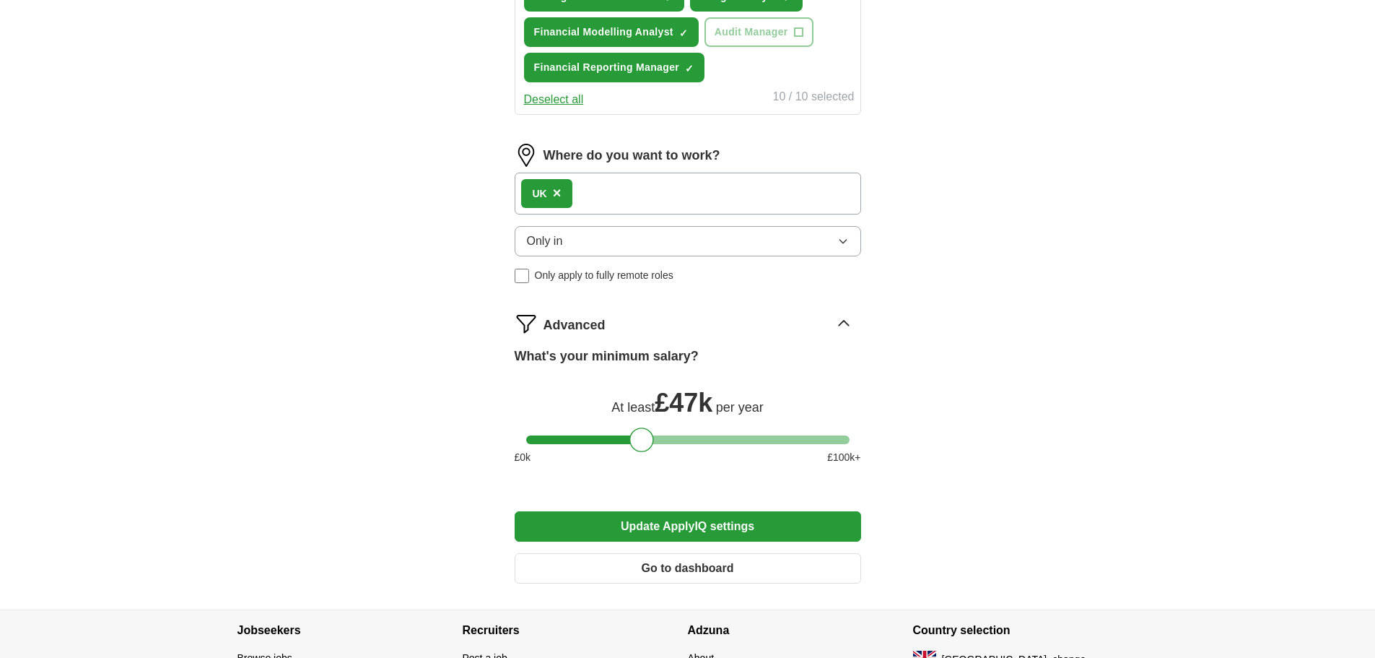
scroll to position [741, 0]
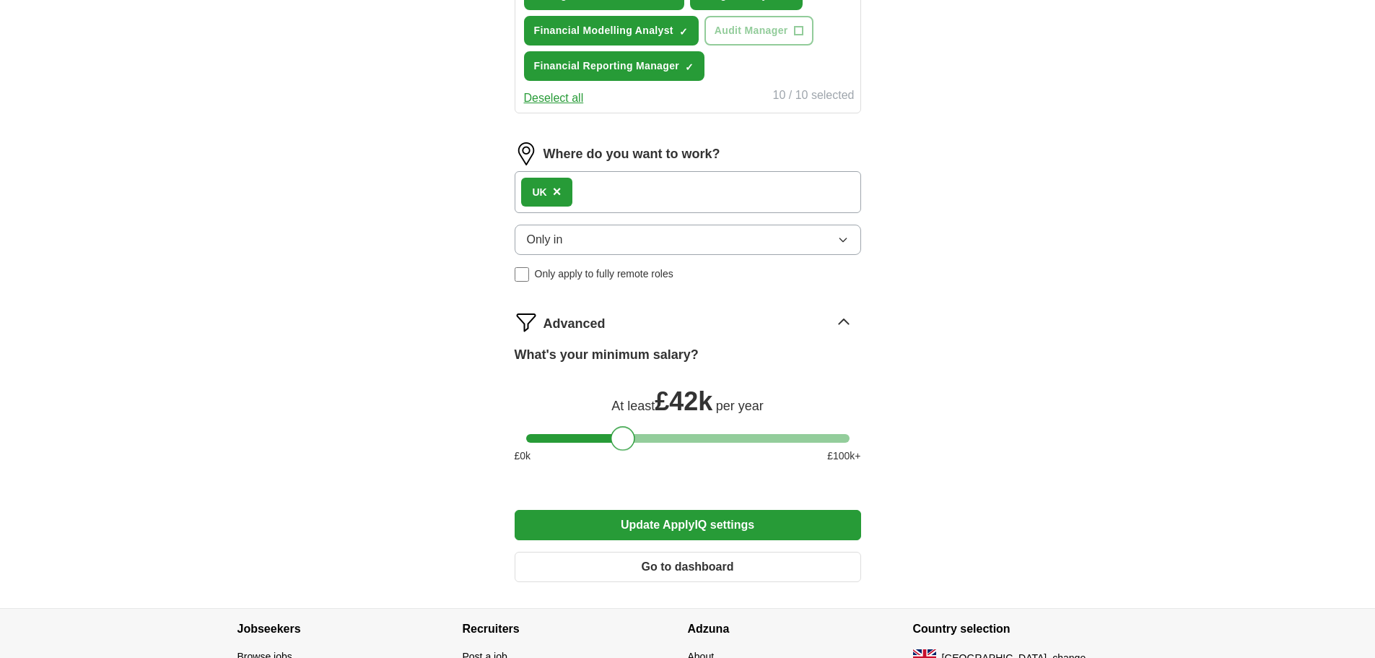
drag, startPoint x: 646, startPoint y: 440, endPoint x: 628, endPoint y: 441, distance: 18.1
click at [628, 441] on div at bounding box center [623, 438] width 25 height 25
click at [738, 521] on button "Update ApplyIQ settings" at bounding box center [688, 525] width 347 height 30
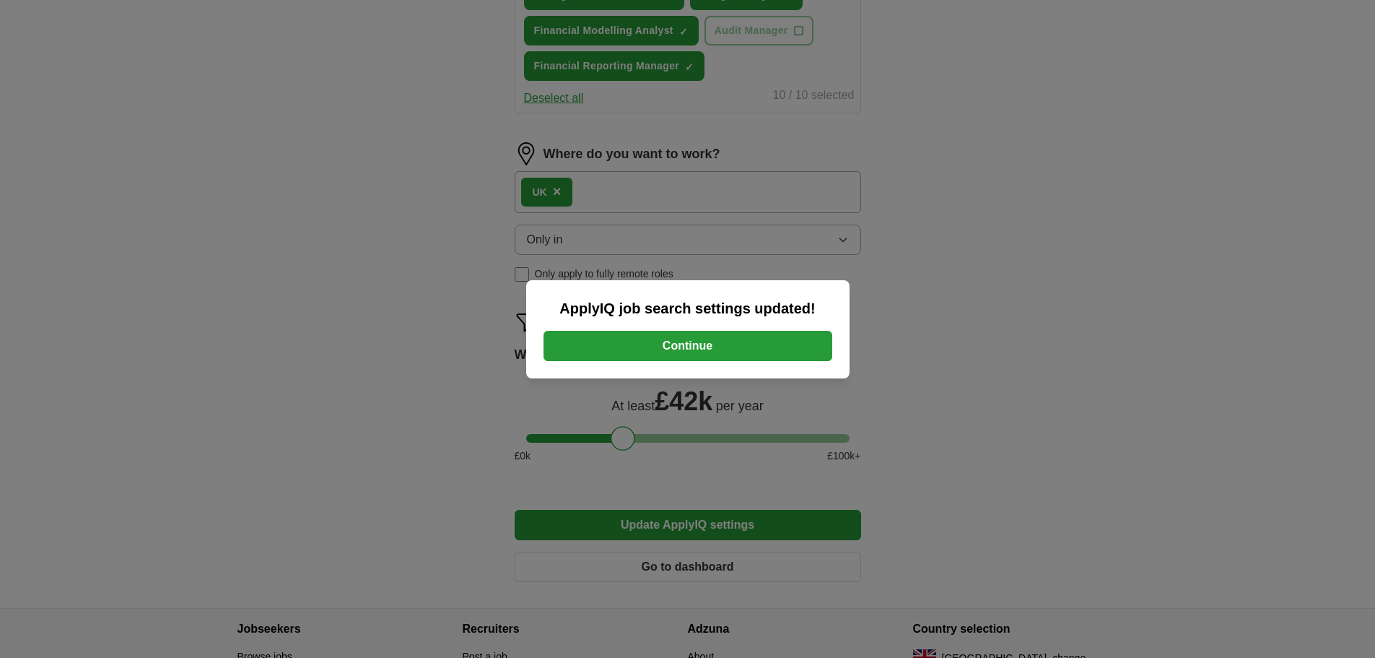
click at [720, 362] on div "ApplyIQ job search settings updated! Continue" at bounding box center [687, 329] width 323 height 98
click at [720, 349] on button "Continue" at bounding box center [688, 346] width 289 height 30
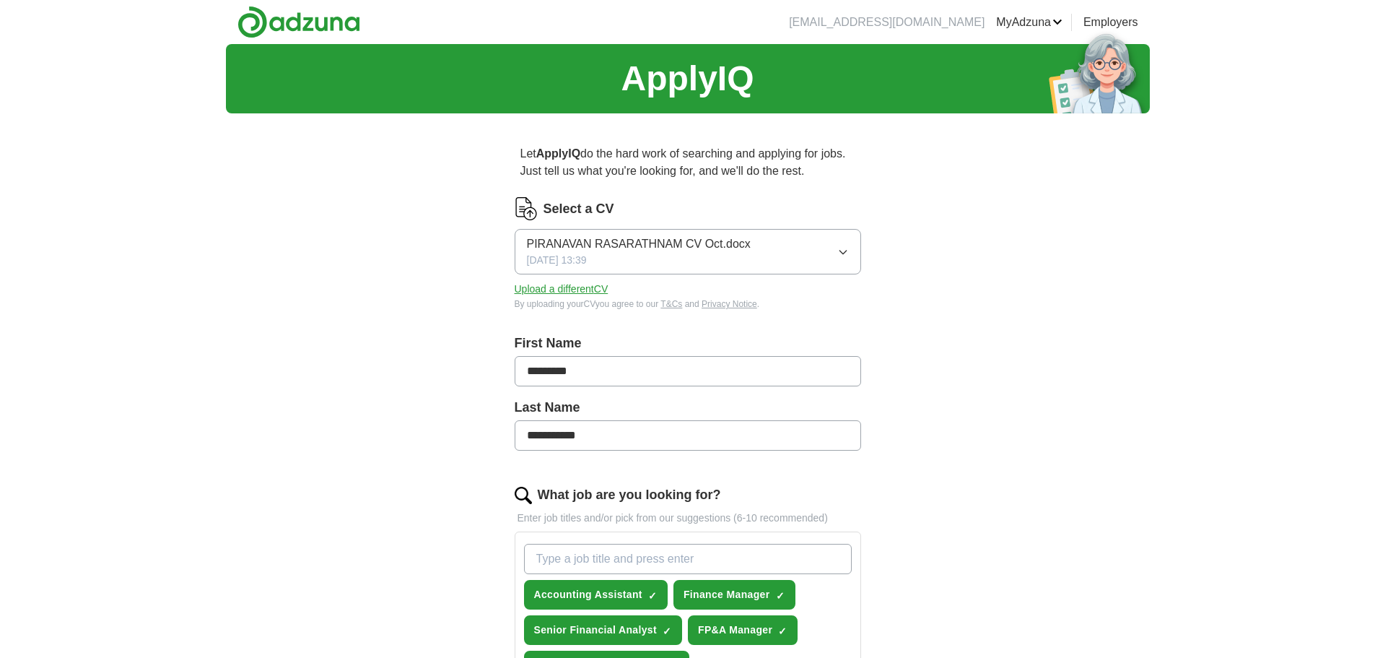
click at [838, 251] on icon "button" at bounding box center [843, 252] width 12 height 12
click at [795, 338] on div "PIRANAVAN RASARATHNAM CV OCT.pdf" at bounding box center [688, 339] width 322 height 17
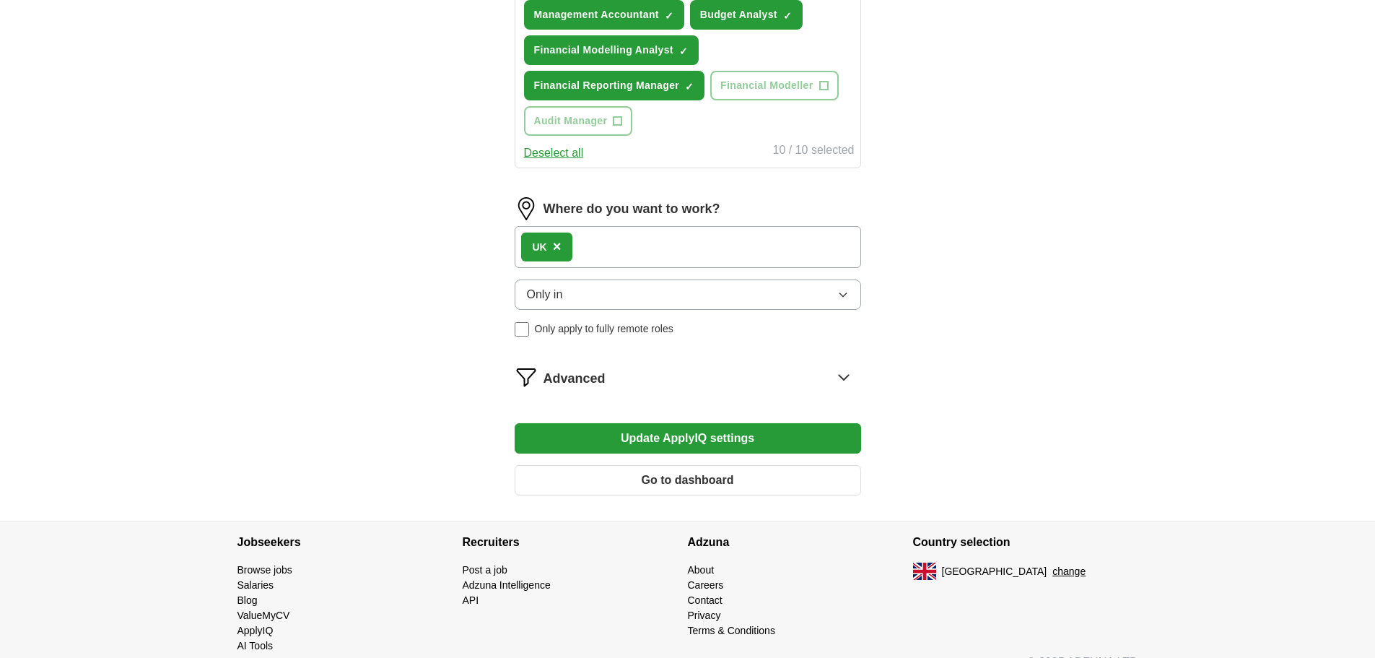
scroll to position [722, 0]
click at [694, 441] on button "Update ApplyIQ settings" at bounding box center [688, 437] width 347 height 30
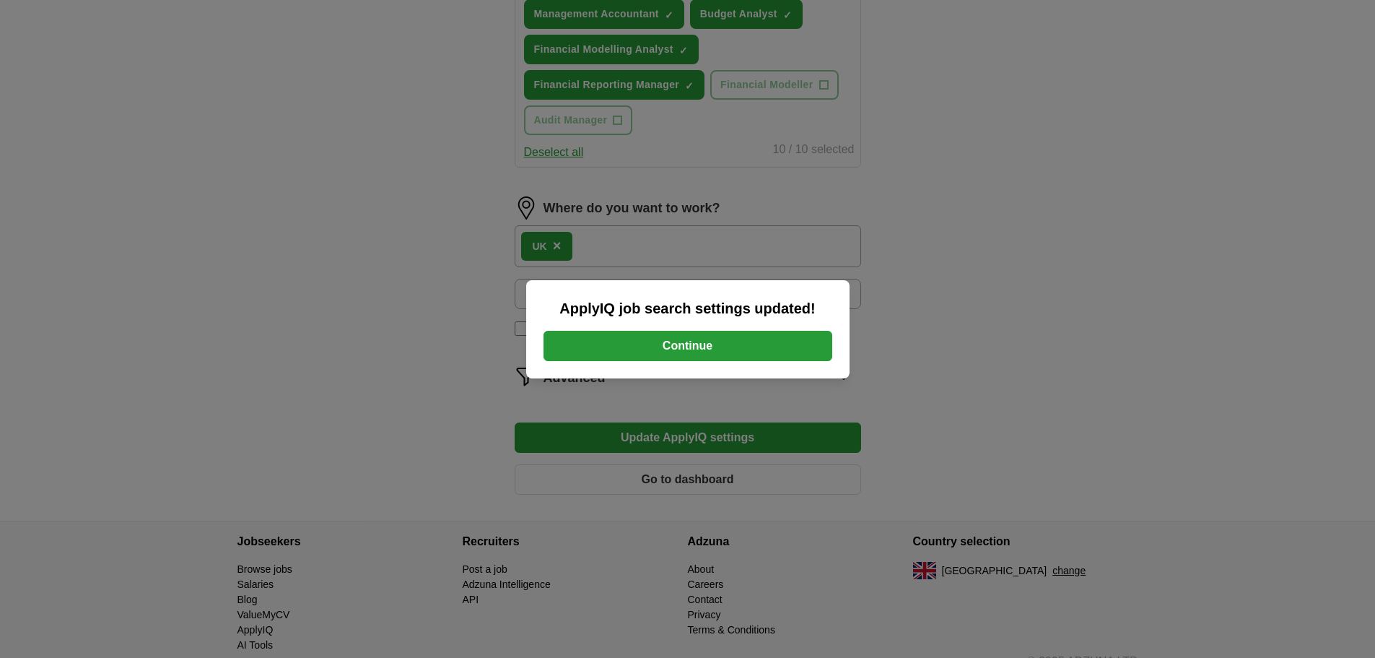
click at [681, 346] on button "Continue" at bounding box center [688, 346] width 289 height 30
